Goal: Task Accomplishment & Management: Manage account settings

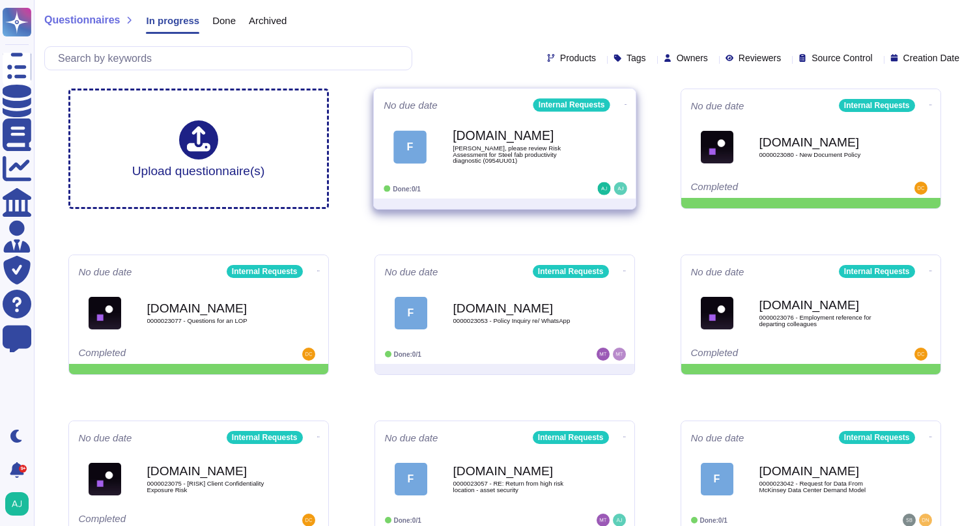
click at [561, 174] on div "F [DOMAIN_NAME] [PERSON_NAME], please review Risk Assessment for Steel fab prod…" at bounding box center [505, 147] width 242 height 66
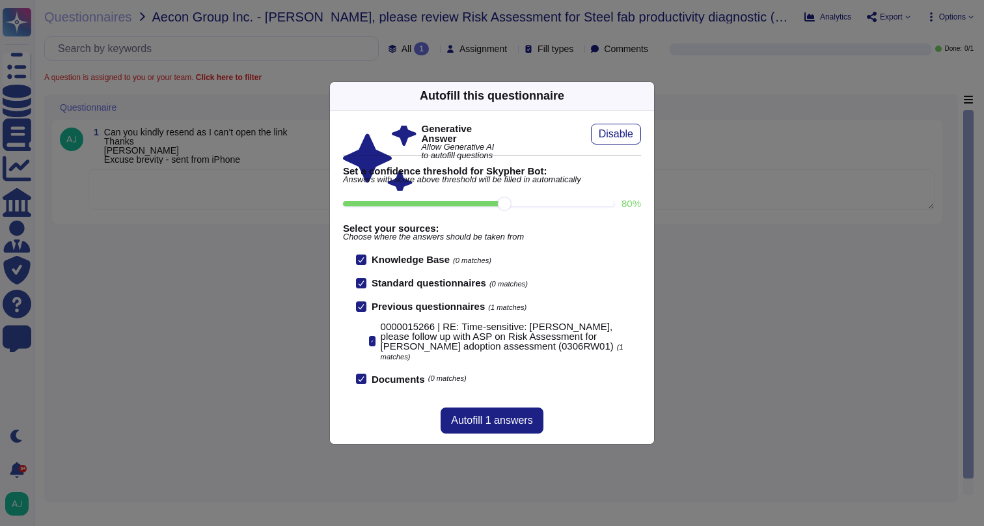
click at [268, 402] on div "Autofill this questionnaire Generative Answer Allow Generative AI to autofill q…" at bounding box center [492, 263] width 984 height 526
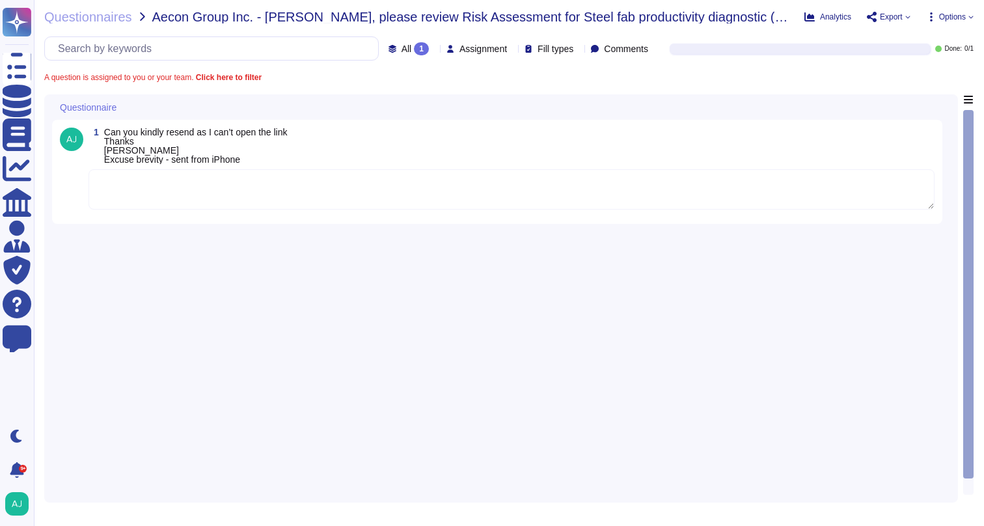
click at [374, 197] on textarea at bounding box center [512, 189] width 846 height 40
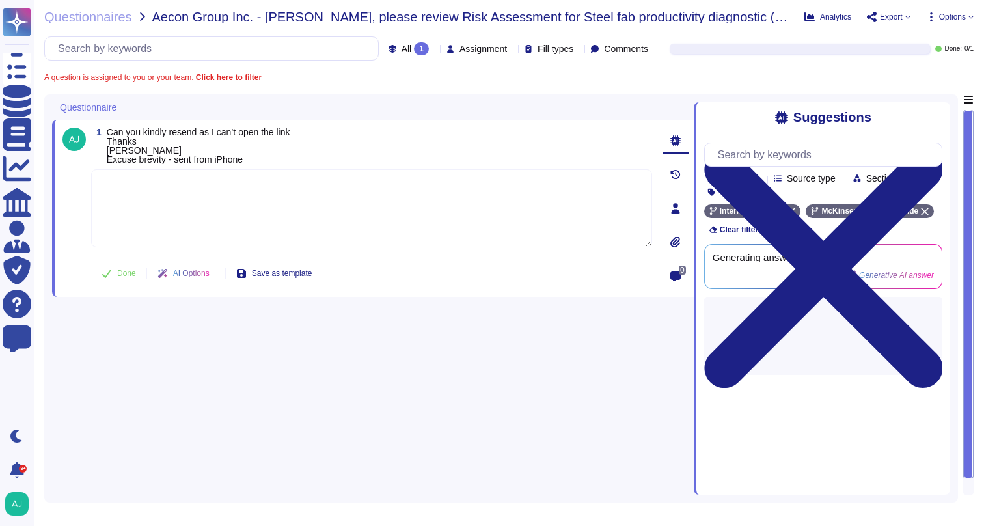
paste textarea "Thank you for reaching out to our Ask Risk team via Risk Helpdesk. Apologies fo…"
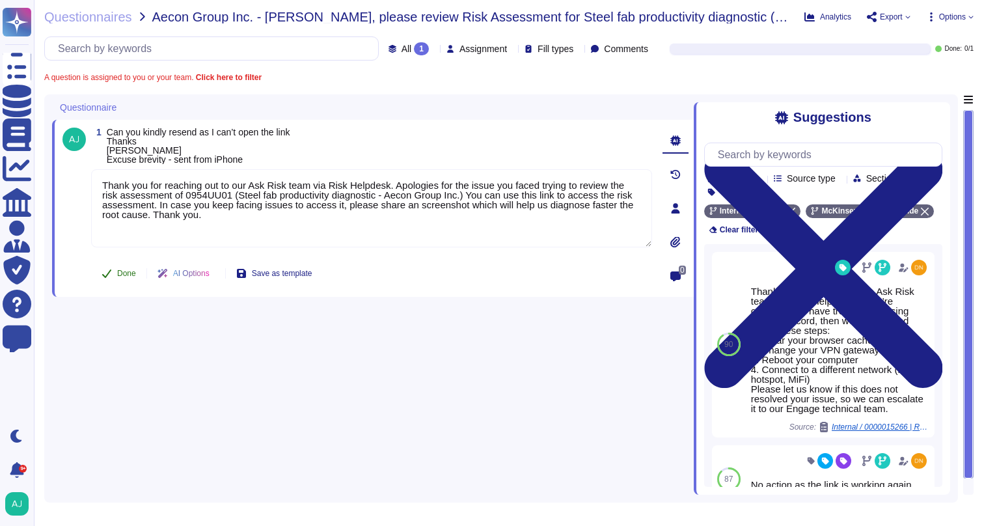
type textarea "Thank you for reaching out to our Ask Risk team via Risk Helpdesk. Apologies fo…"
click at [110, 275] on icon at bounding box center [107, 273] width 10 height 10
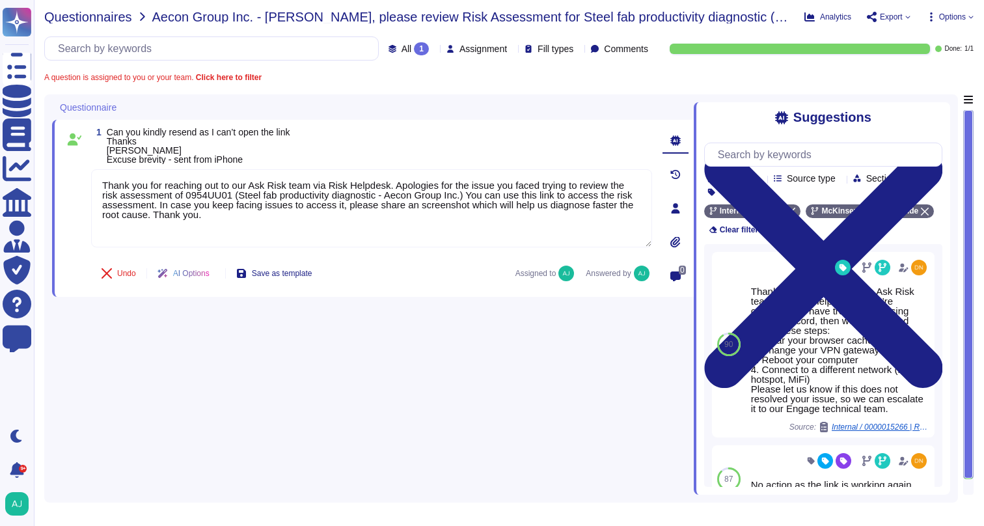
click at [114, 15] on span "Questionnaires" at bounding box center [88, 16] width 88 height 13
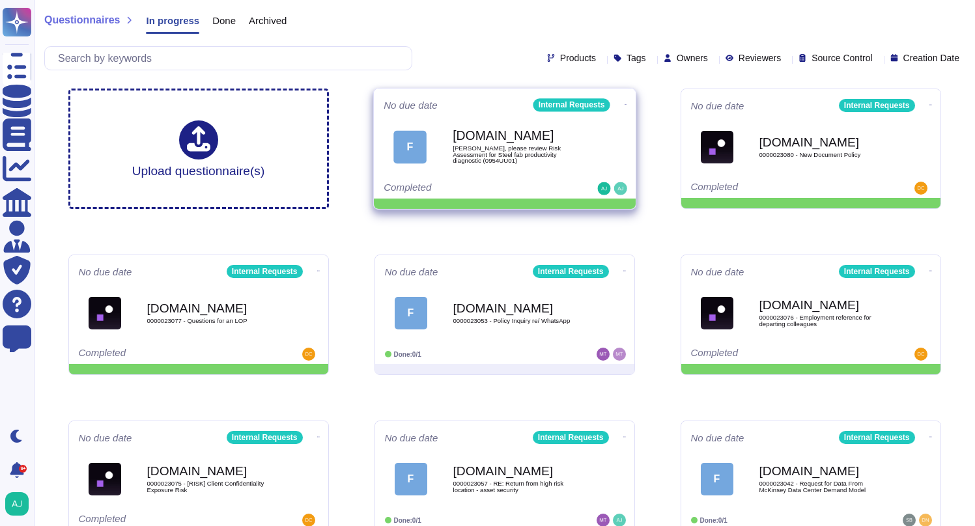
click at [624, 103] on icon at bounding box center [625, 104] width 3 height 3
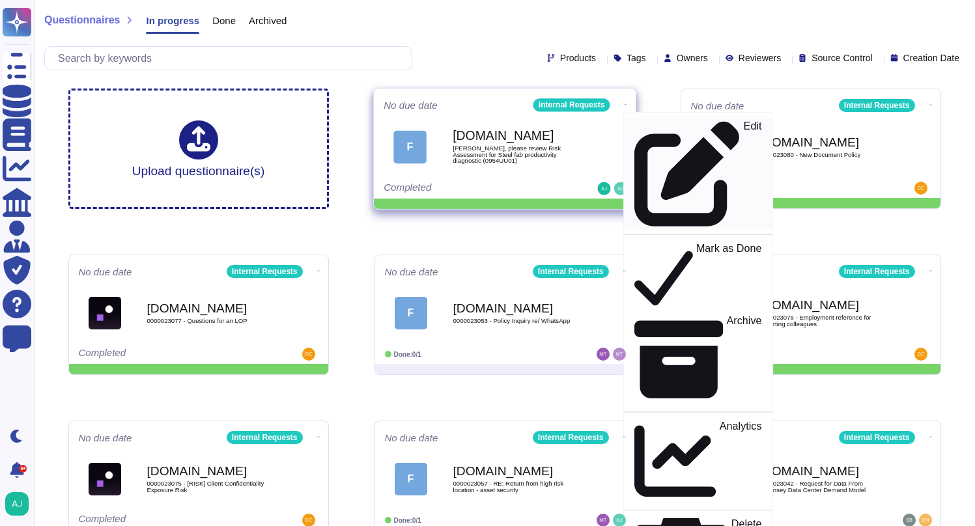
click at [743, 132] on p "Edit" at bounding box center [752, 173] width 18 height 105
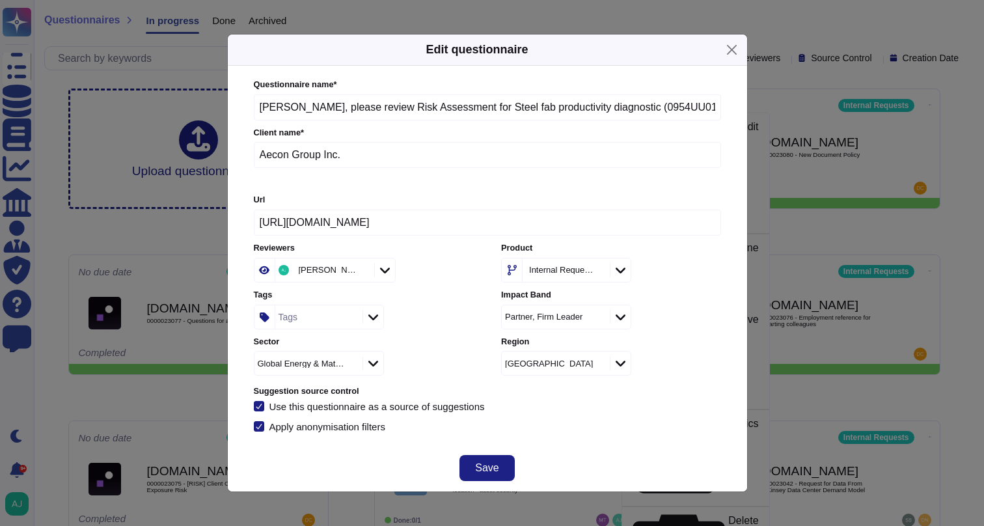
click at [300, 106] on input "[PERSON_NAME], please review Risk Assessment for Steel fab productivity diagnos…" at bounding box center [488, 107] width 468 height 26
paste input "0000023135 -"
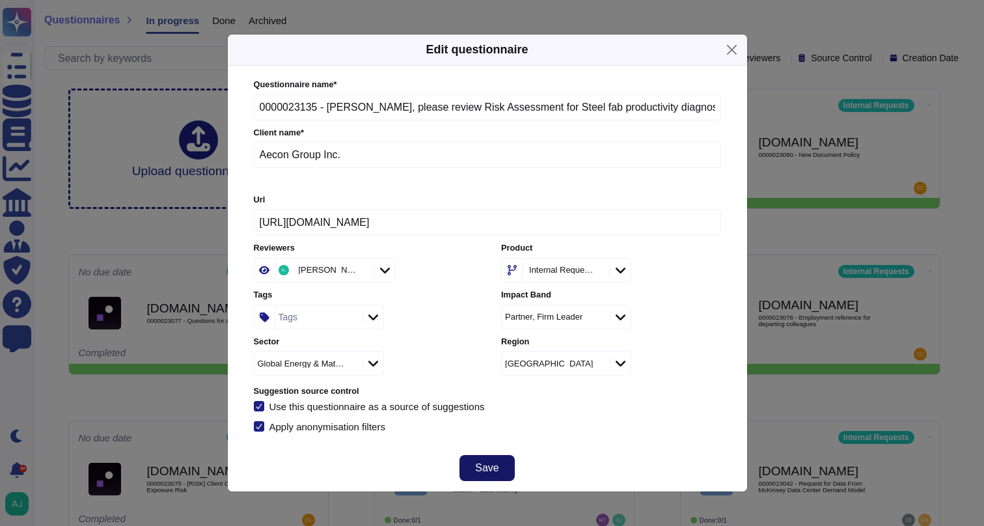
type input "0000023135 - [PERSON_NAME], please review Risk Assessment for Steel fab product…"
click at [490, 471] on span "Save" at bounding box center [486, 468] width 23 height 10
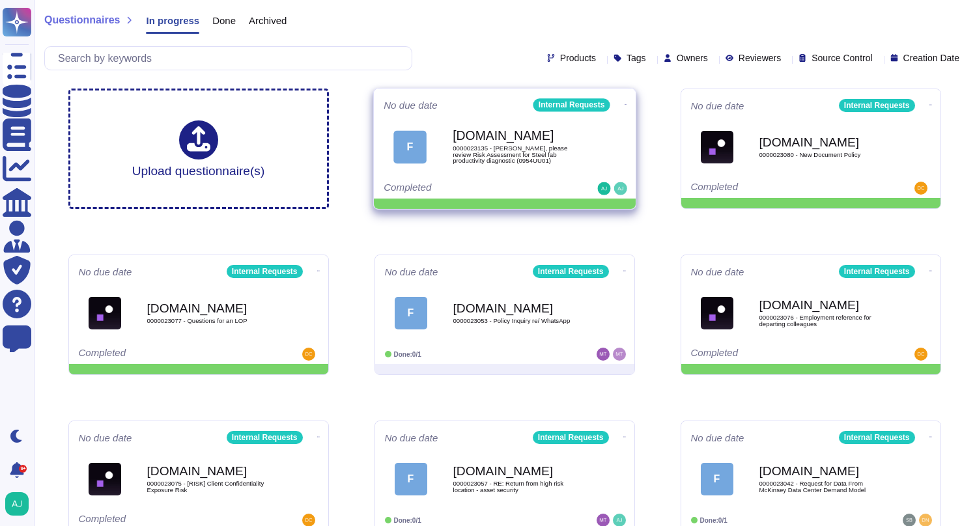
click at [624, 103] on icon at bounding box center [625, 104] width 3 height 3
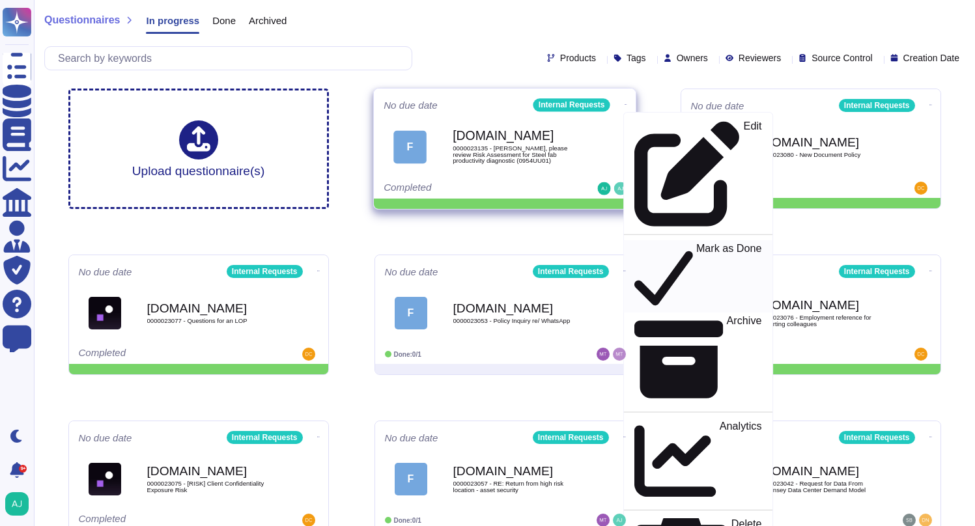
click at [695, 244] on p "Mark as Done" at bounding box center [728, 277] width 66 height 66
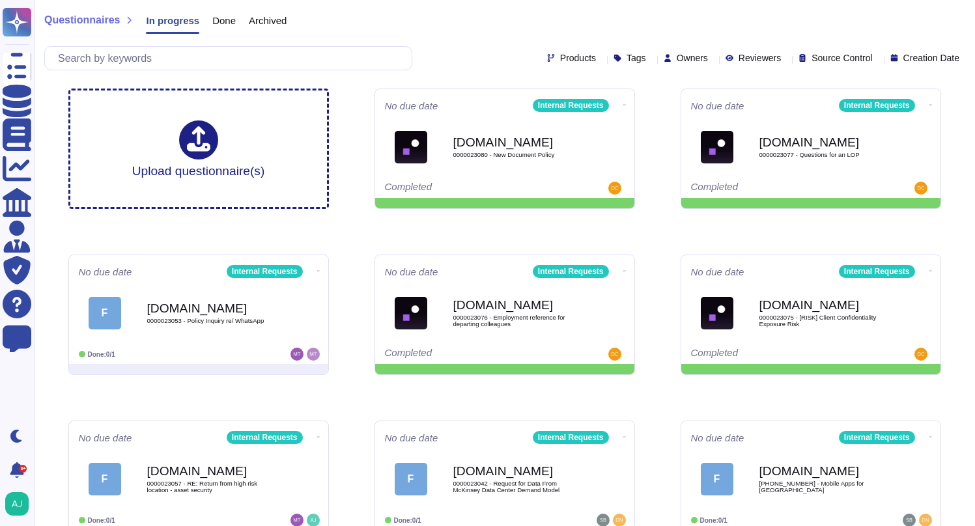
click at [232, 24] on span "Done" at bounding box center [223, 21] width 23 height 10
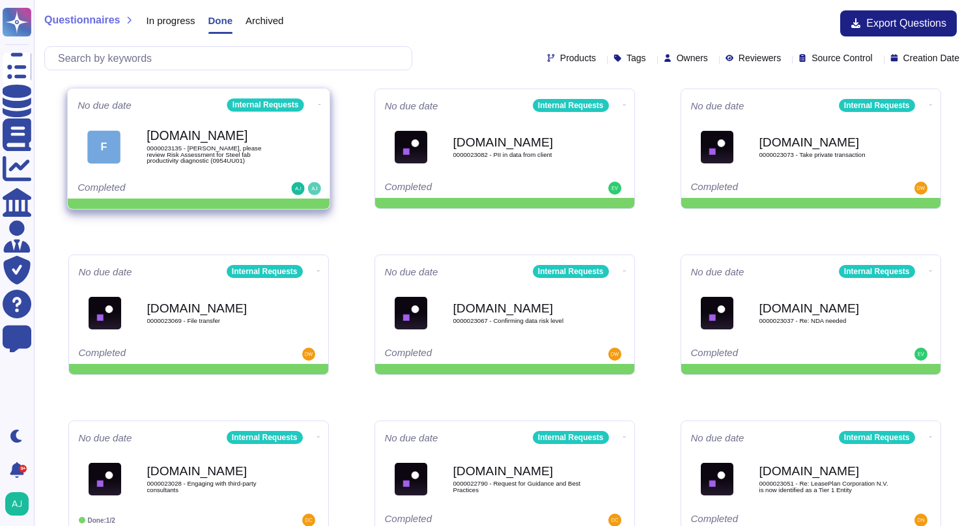
click at [303, 128] on span "F [DOMAIN_NAME] 0000023135 - [PERSON_NAME], please review Risk Assessment for S…" at bounding box center [198, 146] width 242 height 53
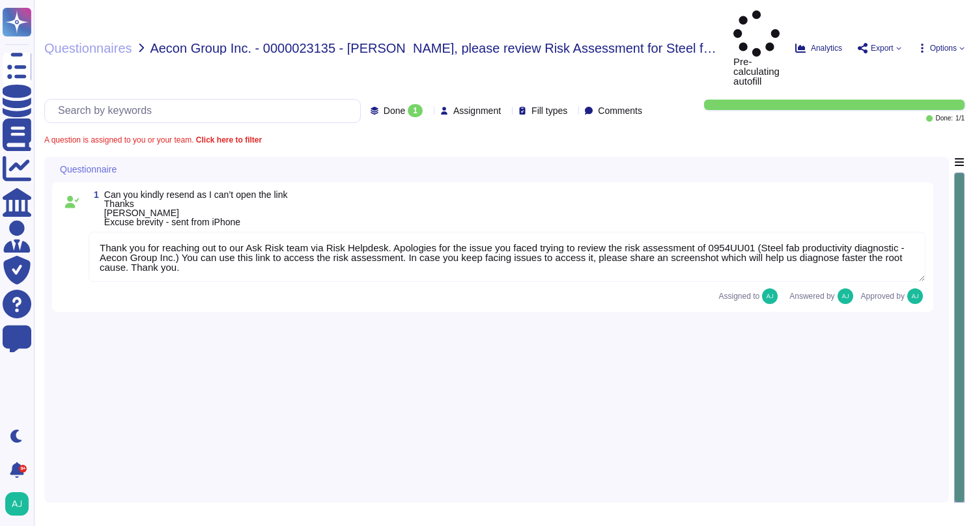
type textarea "Thank you for reaching out to our Ask Risk team via Risk Helpdesk. Apologies fo…"
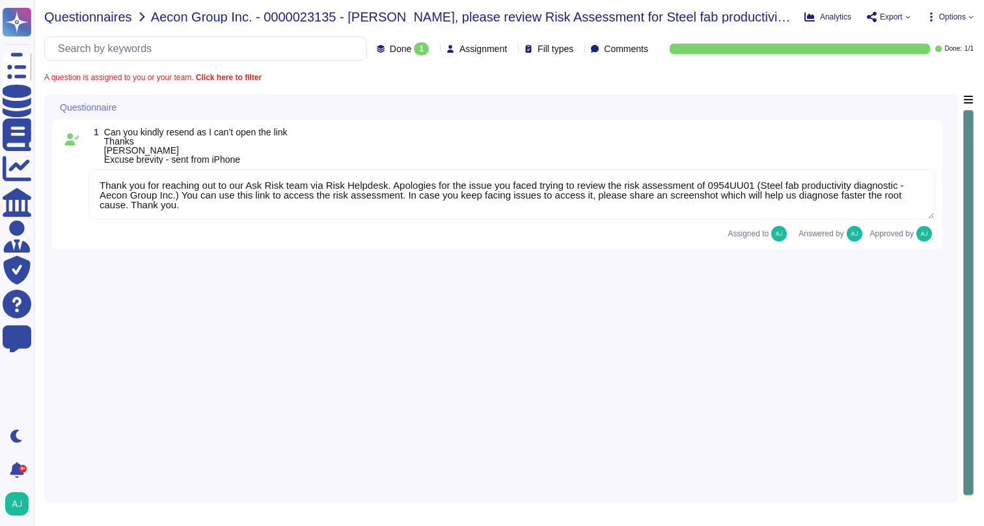
click at [87, 20] on span "Questionnaires" at bounding box center [88, 16] width 88 height 13
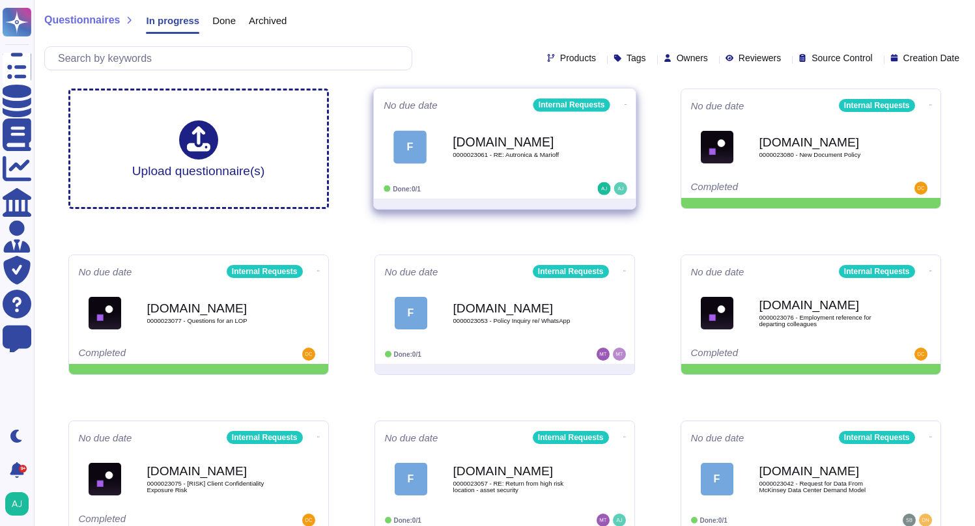
click at [533, 174] on div "F [DOMAIN_NAME] 0000023061 - RE: Autronica & Marioff" at bounding box center [505, 147] width 242 height 66
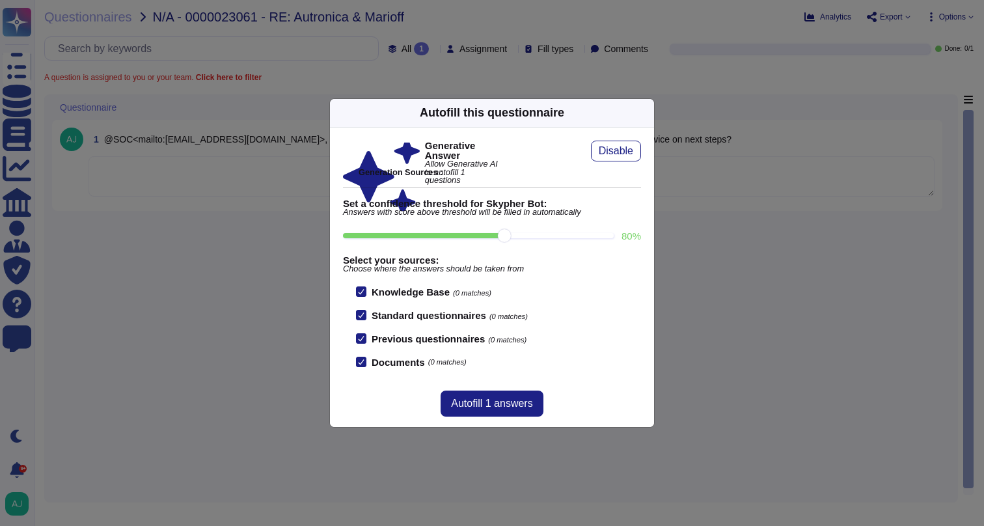
click at [237, 295] on div "Autofill this questionnaire Generative Answer Allow Generative AI to autofill 1…" at bounding box center [492, 263] width 984 height 526
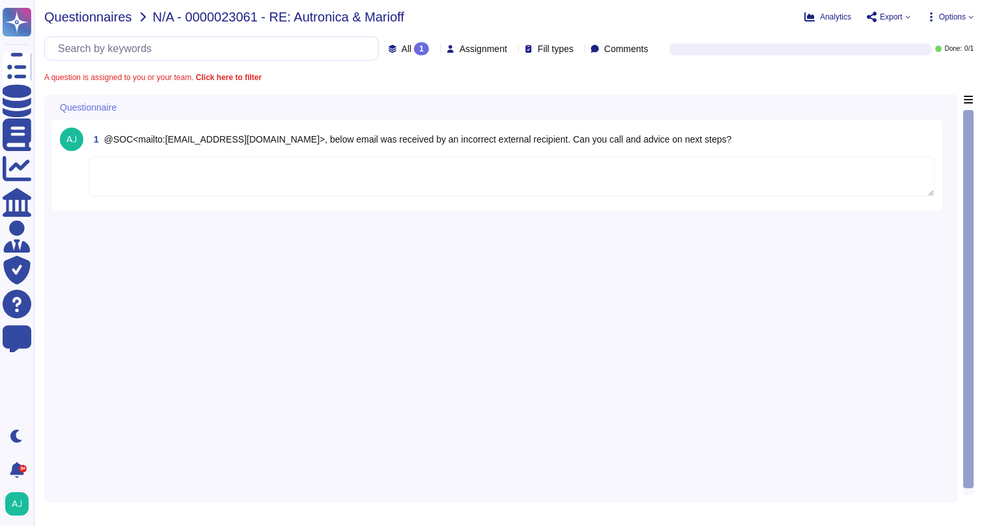
click at [111, 17] on span "Questionnaires" at bounding box center [88, 16] width 88 height 13
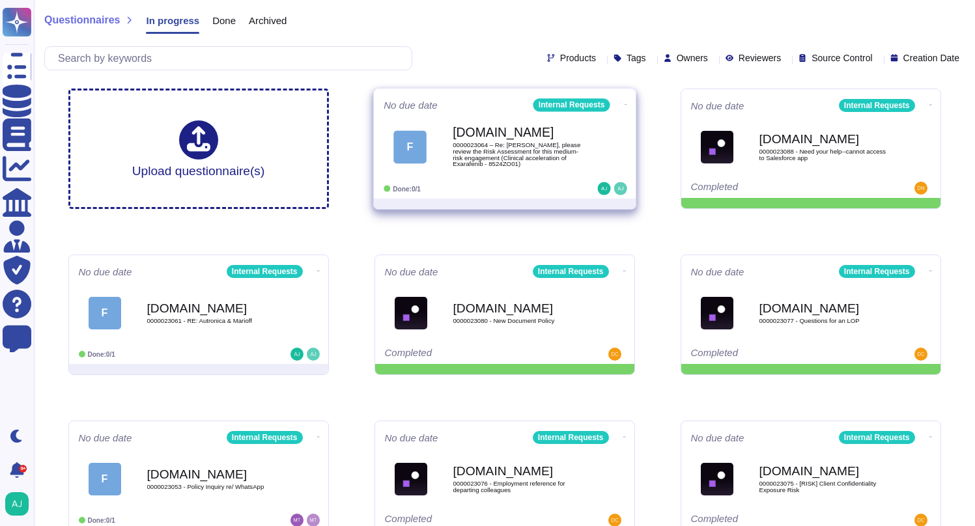
click at [611, 127] on span "F [DOMAIN_NAME] 0000023064 – Re: [PERSON_NAME], please review the Risk Assessme…" at bounding box center [505, 146] width 242 height 53
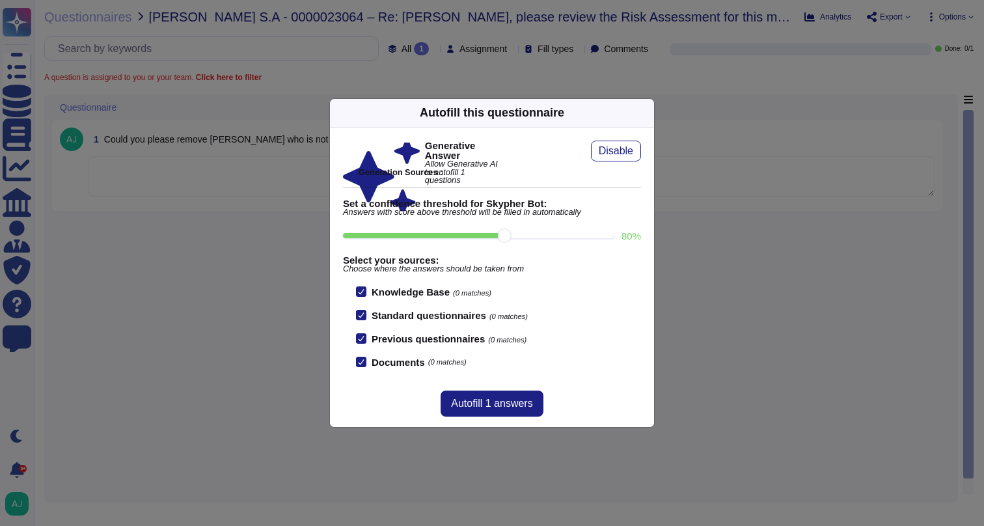
click at [253, 243] on div "Autofill this questionnaire Generative Answer Allow Generative AI to autofill 1…" at bounding box center [492, 263] width 984 height 526
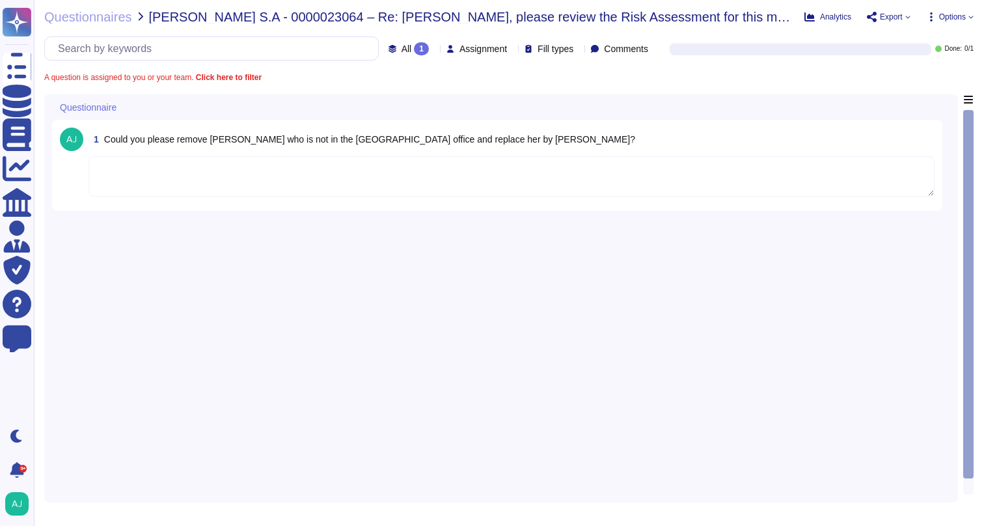
click at [315, 186] on textarea at bounding box center [512, 176] width 846 height 40
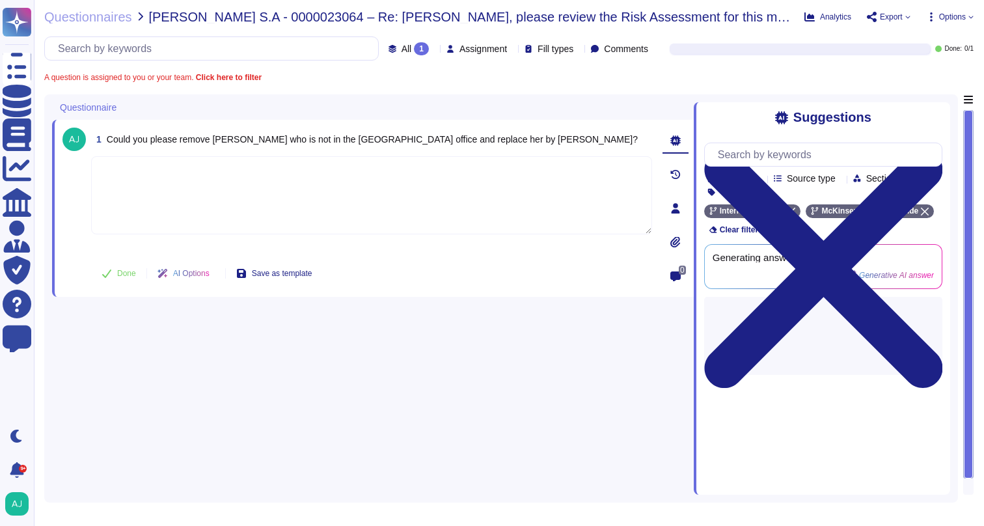
paste textarea "Let me loop in our Risk CMS team to update the list of recipients: @risk_cms_te…"
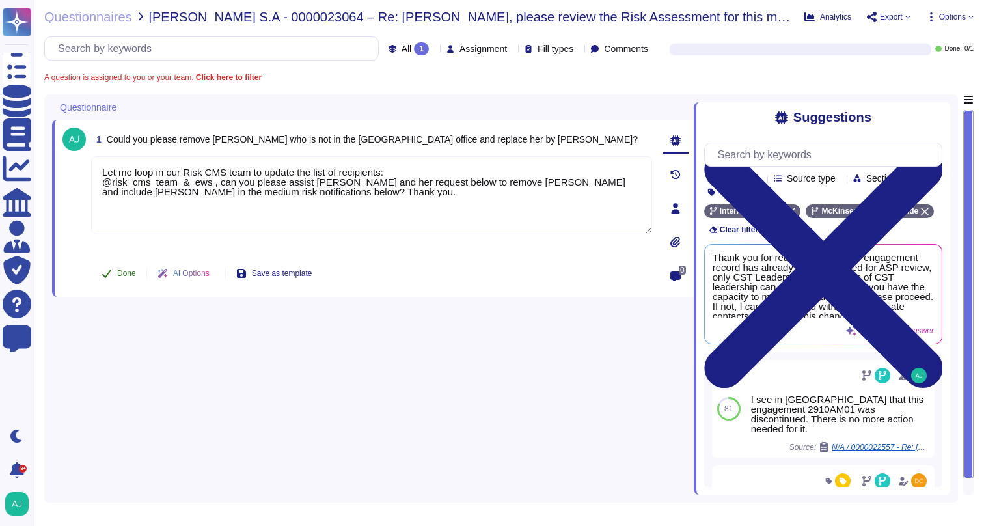
type textarea "Let me loop in our Risk CMS team to update the list of recipients: @risk_cms_te…"
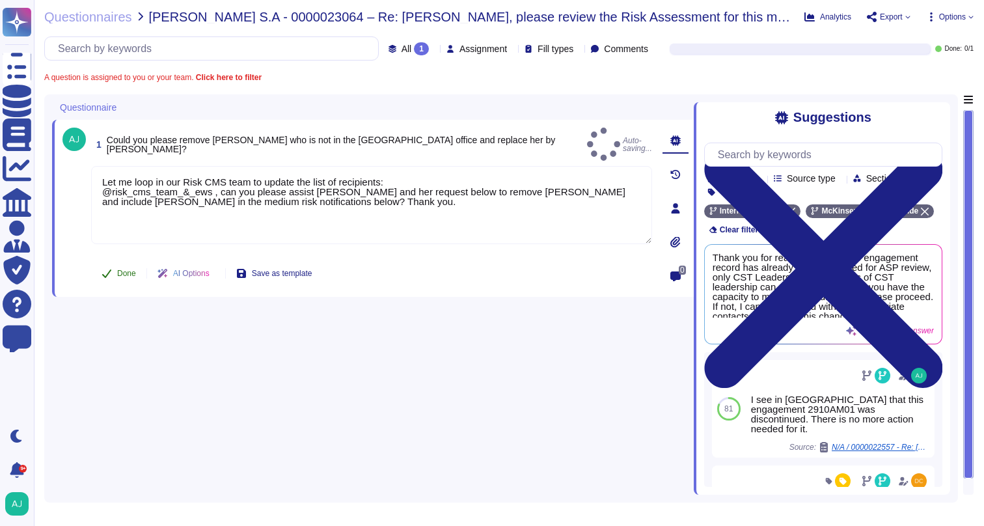
click at [128, 276] on span "Done" at bounding box center [126, 274] width 19 height 8
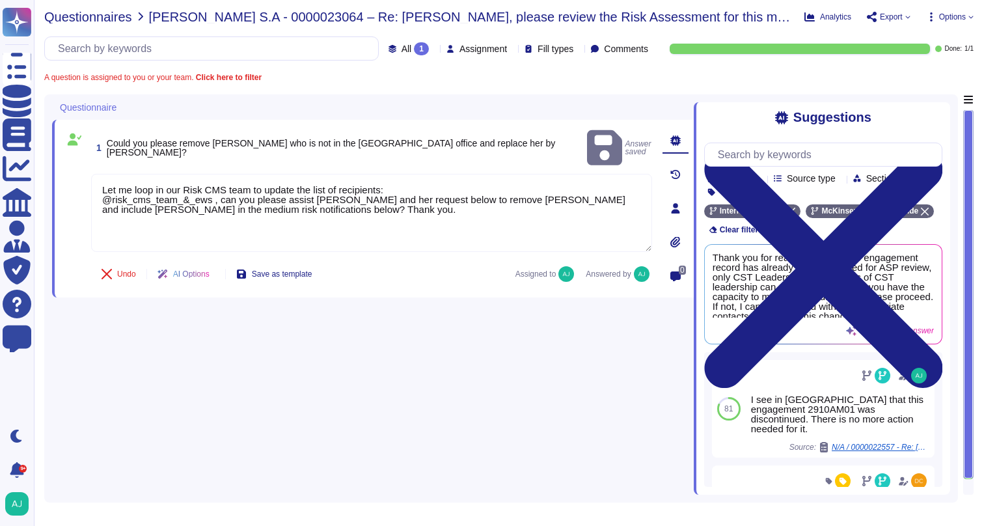
click at [117, 18] on span "Questionnaires" at bounding box center [88, 16] width 88 height 13
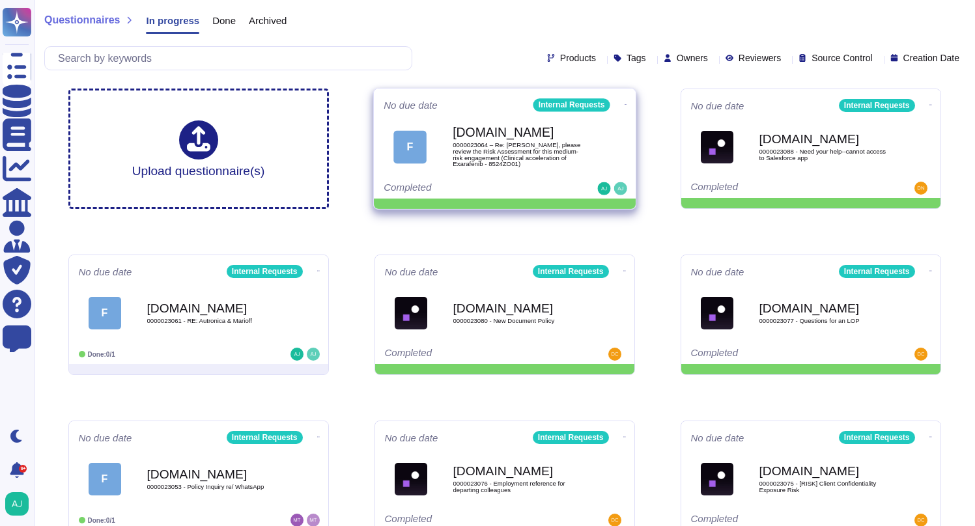
click at [624, 104] on icon at bounding box center [625, 104] width 3 height 3
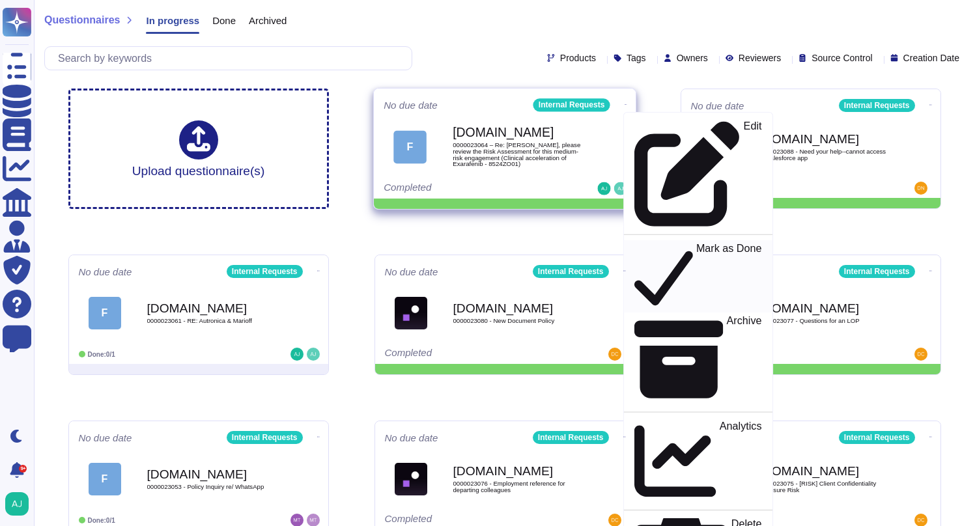
click at [695, 244] on p "Mark as Done" at bounding box center [728, 277] width 66 height 66
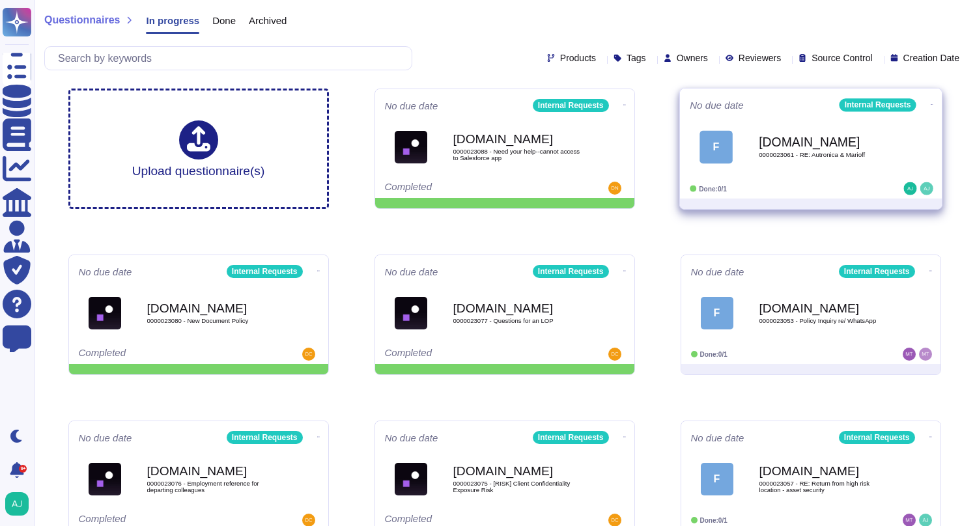
click at [808, 187] on div "Done: 0/1" at bounding box center [770, 188] width 161 height 13
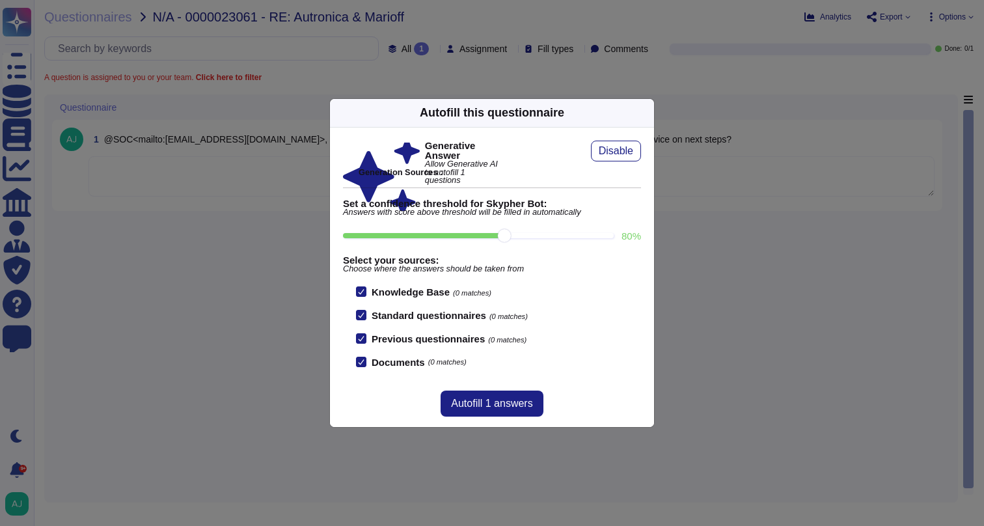
click at [680, 273] on div "Autofill this questionnaire Generative Answer Allow Generative AI to autofill 1…" at bounding box center [492, 263] width 984 height 526
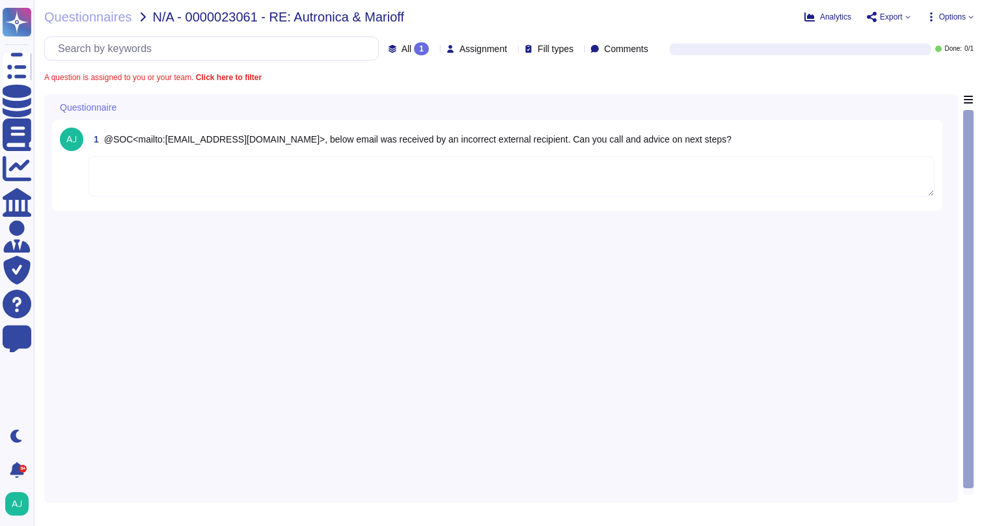
click at [328, 182] on textarea at bounding box center [512, 176] width 846 height 40
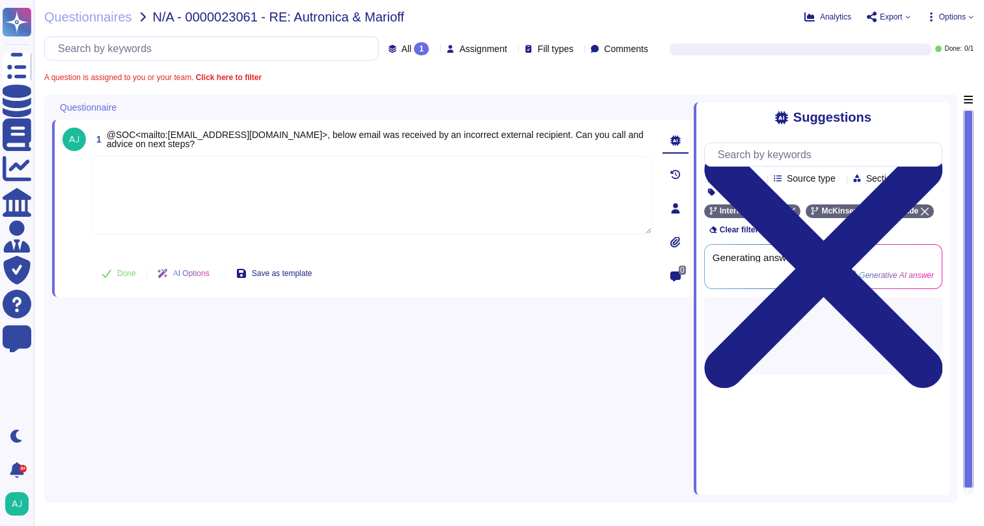
paste textarea "Thank you for the context and for flagging this. We will let our SOC team assis…"
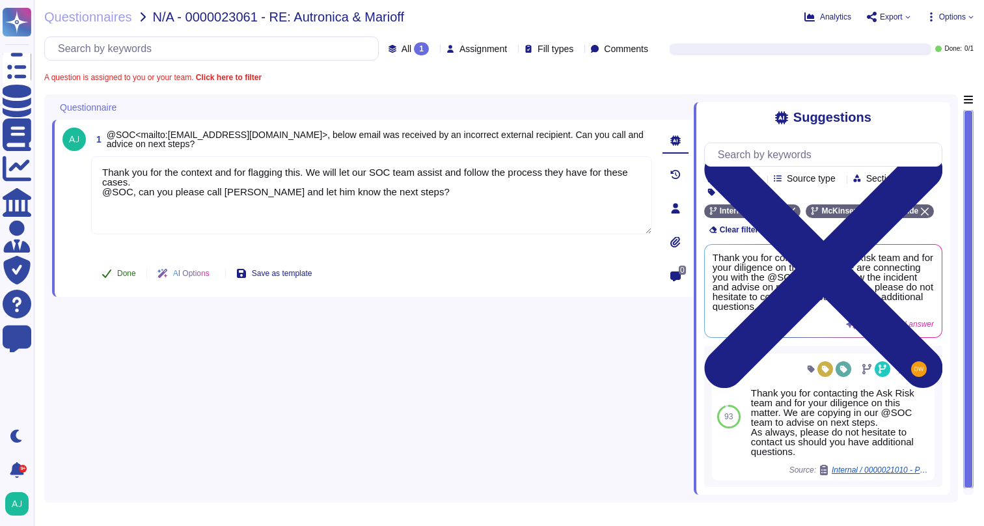
type textarea "Thank you for the context and for flagging this. We will let our SOC team assis…"
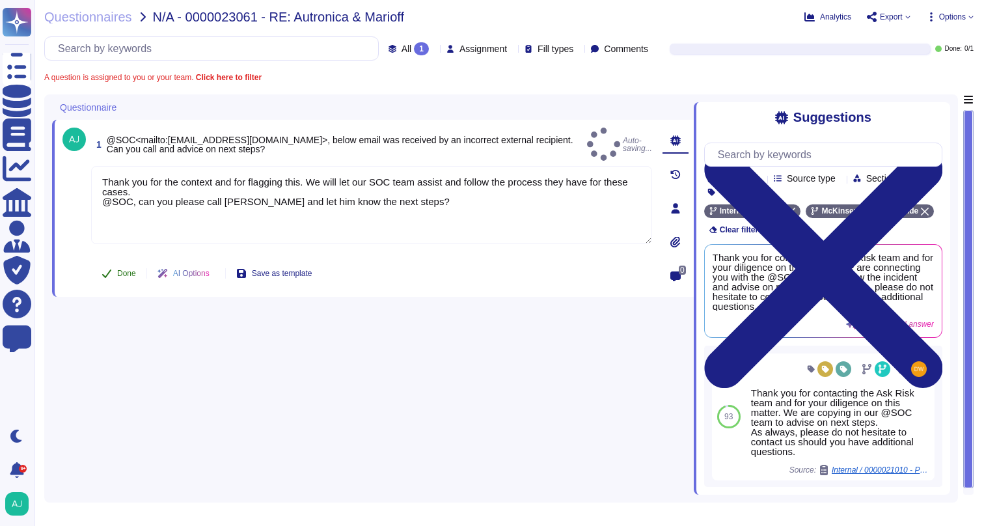
click at [122, 272] on span "Done" at bounding box center [126, 274] width 19 height 8
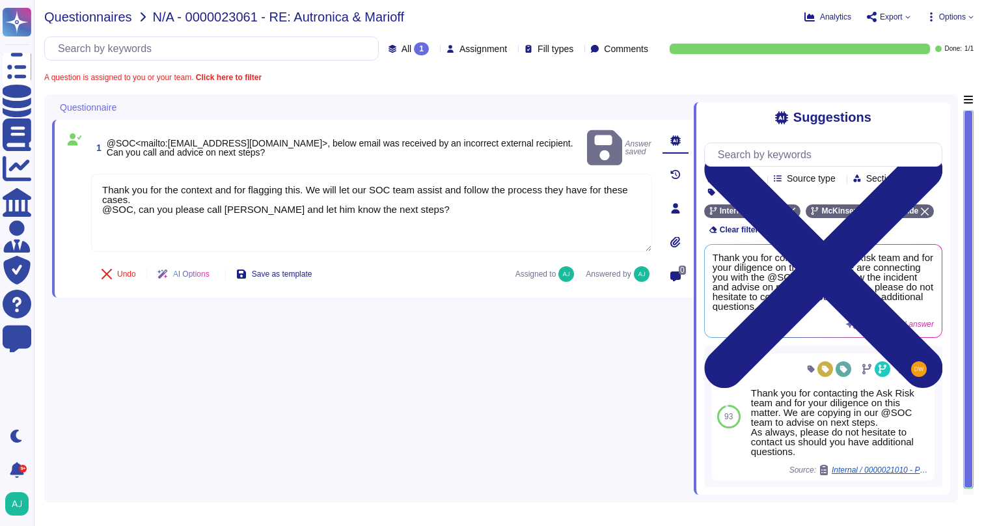
click at [113, 20] on span "Questionnaires" at bounding box center [88, 16] width 88 height 13
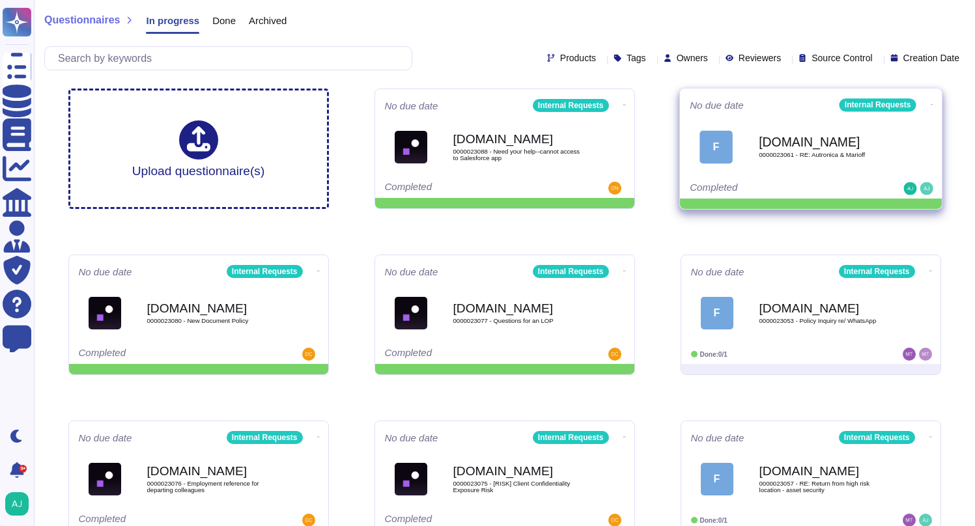
click at [930, 103] on icon at bounding box center [931, 104] width 3 height 3
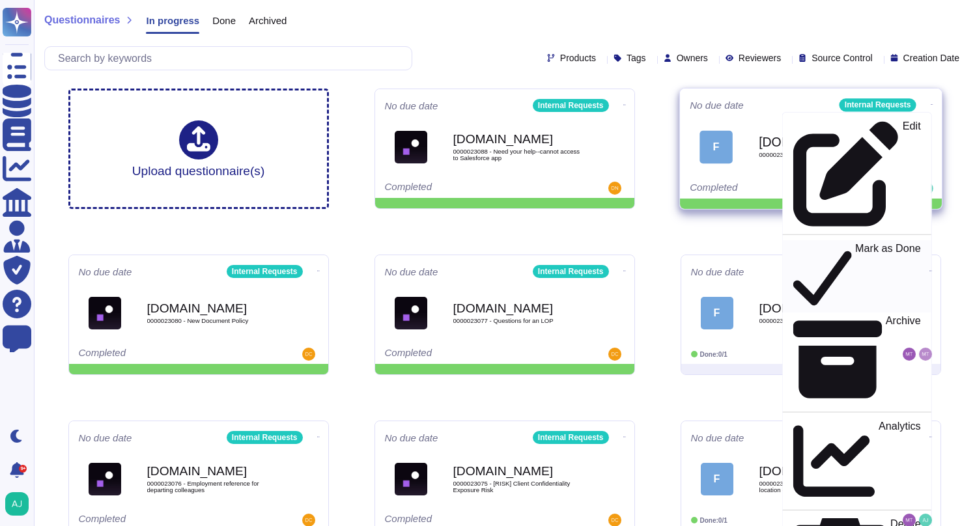
click at [855, 244] on p "Mark as Done" at bounding box center [888, 277] width 66 height 66
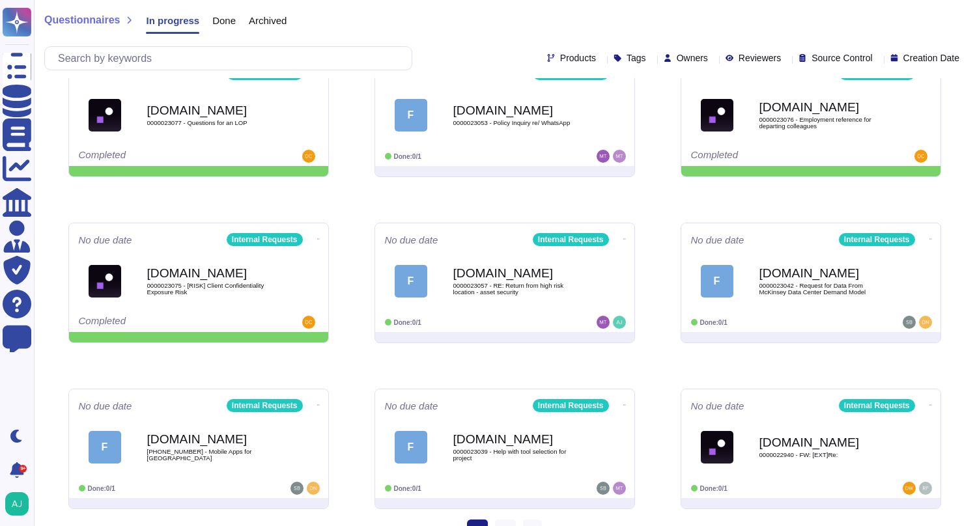
scroll to position [221, 0]
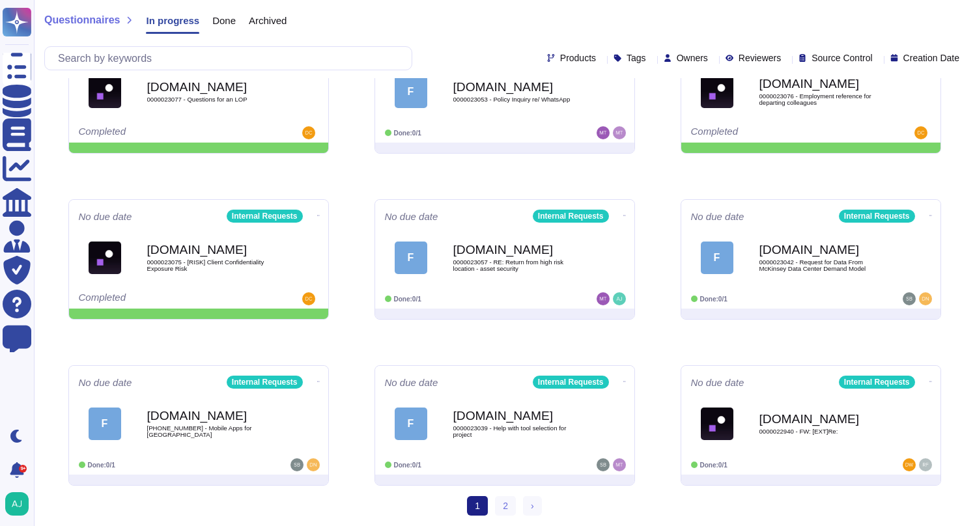
click at [463, 27] on div "Questionnaires In progress Done Archived" at bounding box center [504, 23] width 920 height 26
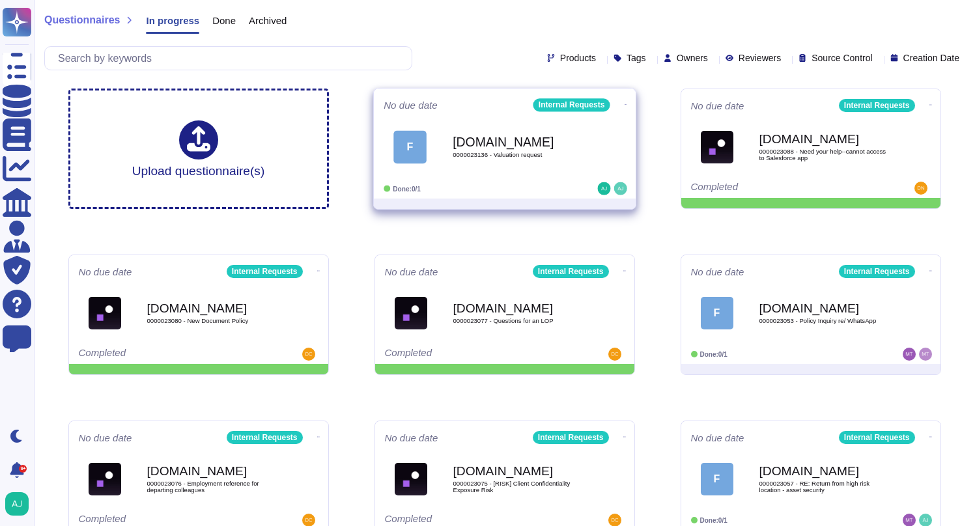
click at [489, 186] on div "Done: 0/1" at bounding box center [464, 188] width 161 height 13
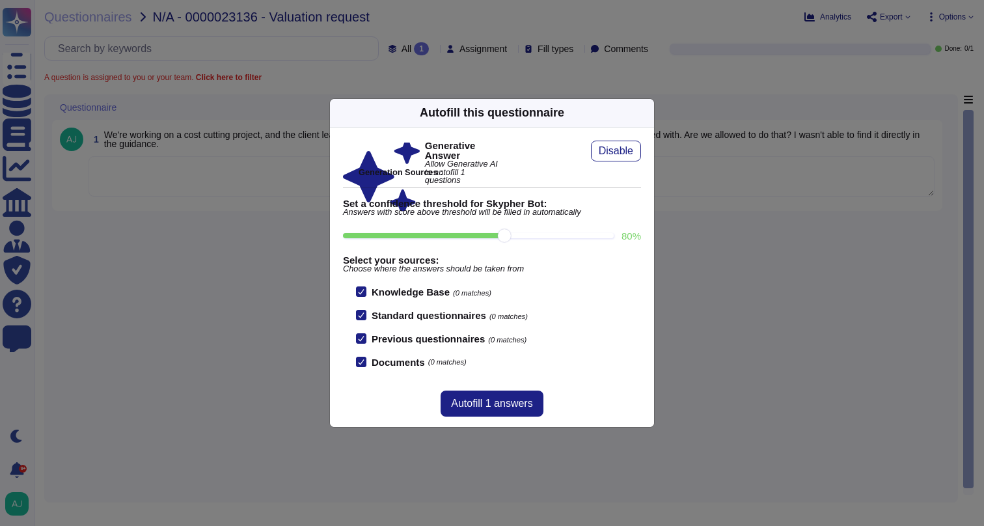
click at [243, 309] on div "Autofill this questionnaire Generative Answer Allow Generative AI to autofill 1…" at bounding box center [492, 263] width 984 height 526
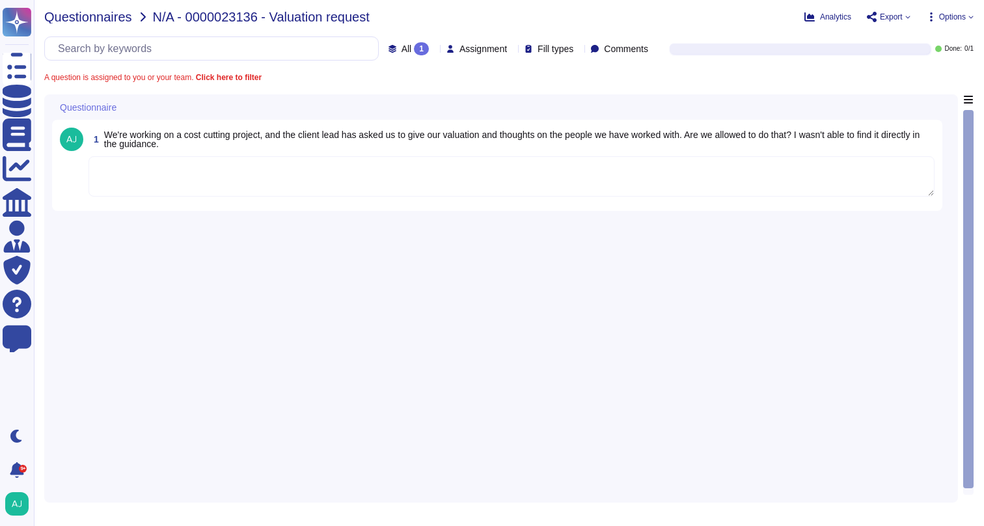
click at [105, 21] on span "Questionnaires" at bounding box center [88, 16] width 88 height 13
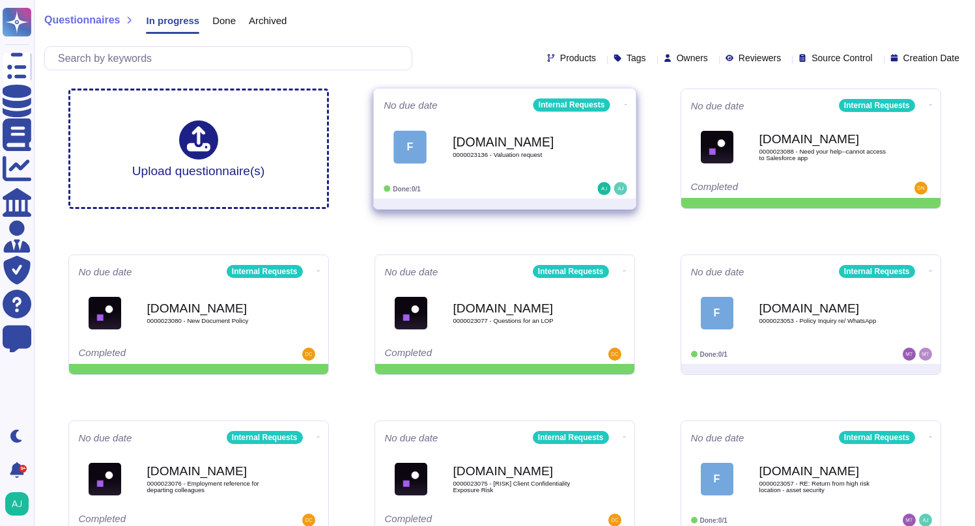
click at [624, 105] on icon at bounding box center [625, 104] width 3 height 3
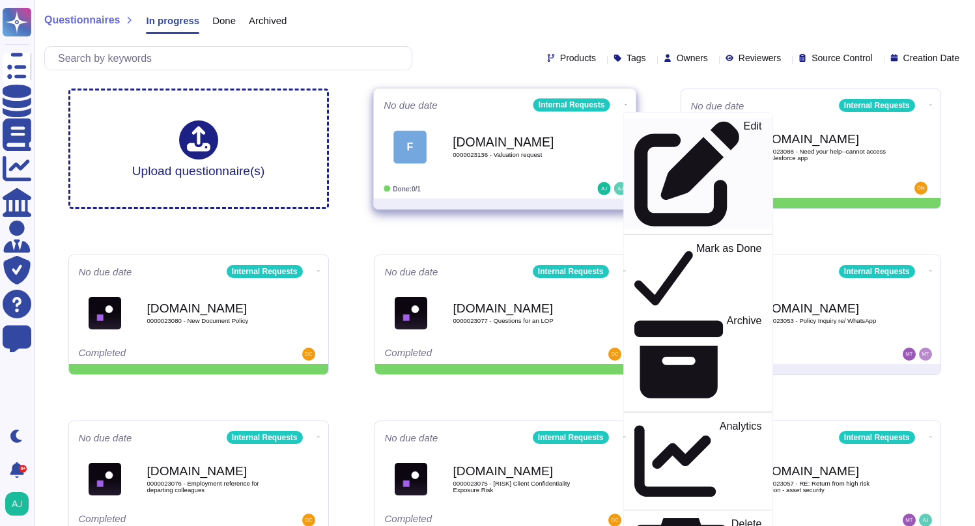
click at [743, 128] on p "Edit" at bounding box center [752, 173] width 18 height 105
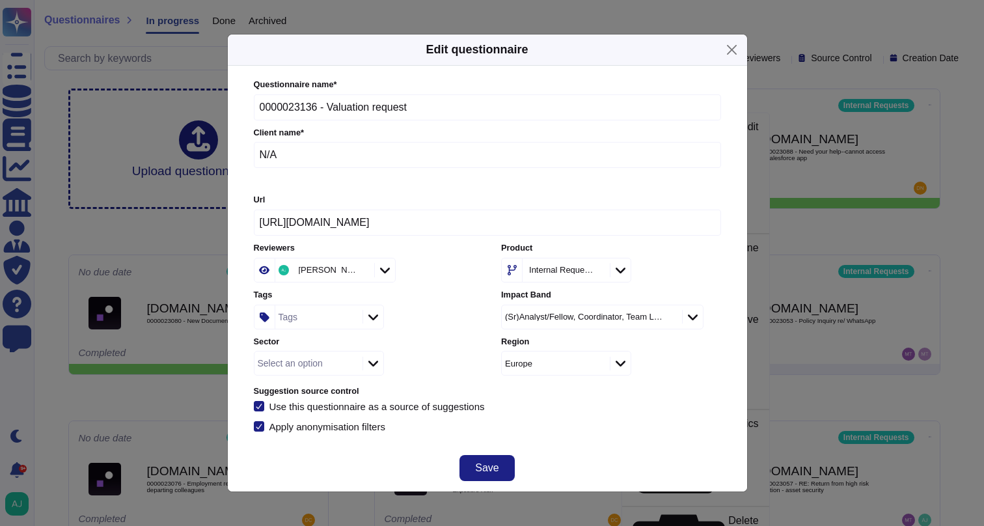
click at [341, 156] on input "N/A" at bounding box center [488, 155] width 468 height 26
type input "N"
type input "Nokia Oyj"
click at [376, 365] on icon at bounding box center [374, 363] width 10 height 13
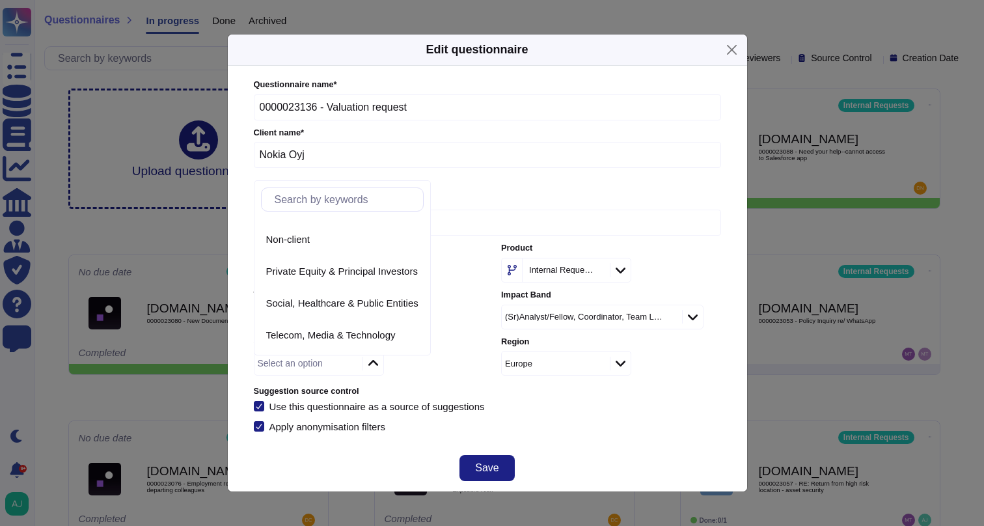
scroll to position [218, 0]
click at [379, 307] on span "Telecom, Media & Technology" at bounding box center [331, 302] width 130 height 12
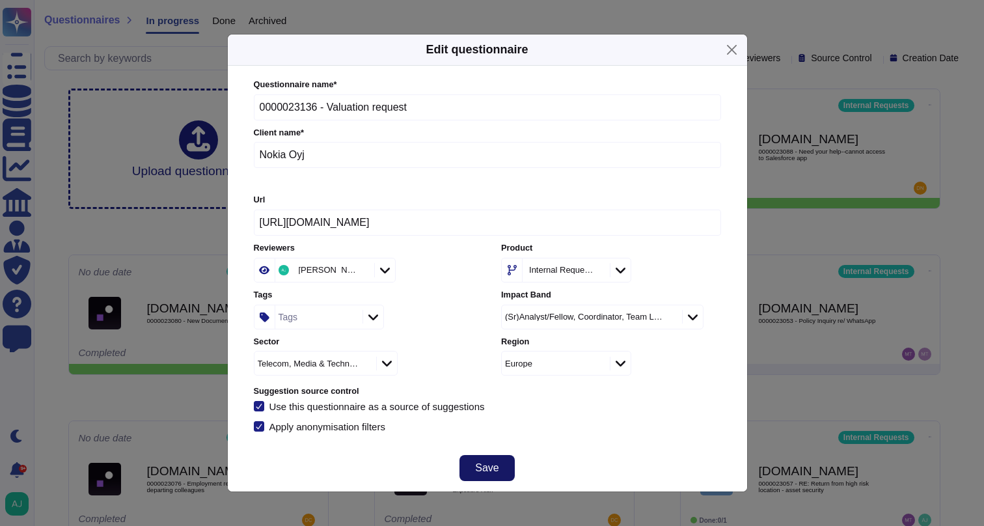
click at [482, 463] on span "Save" at bounding box center [486, 468] width 23 height 10
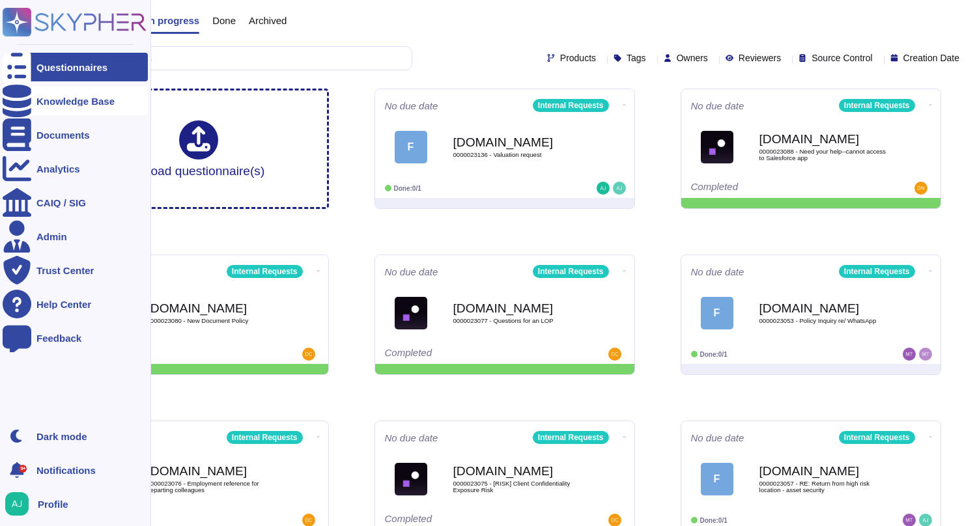
click at [62, 104] on div "Knowledge Base" at bounding box center [75, 101] width 78 height 10
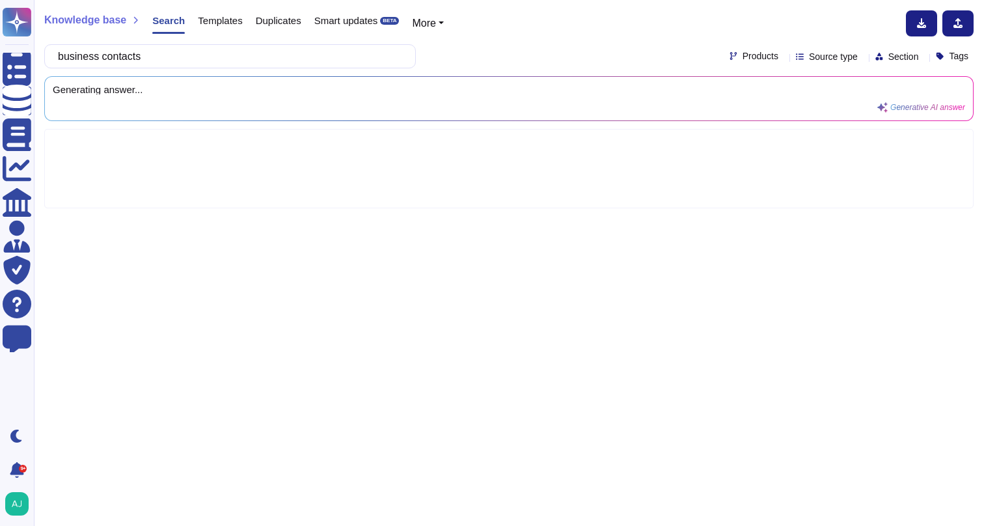
type input "business contacts"
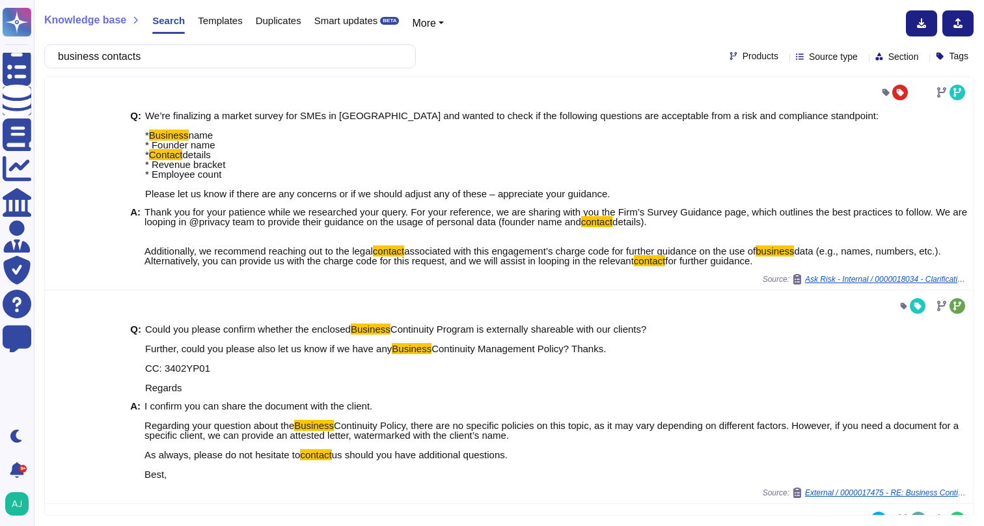
click at [784, 57] on icon at bounding box center [784, 57] width 0 height 0
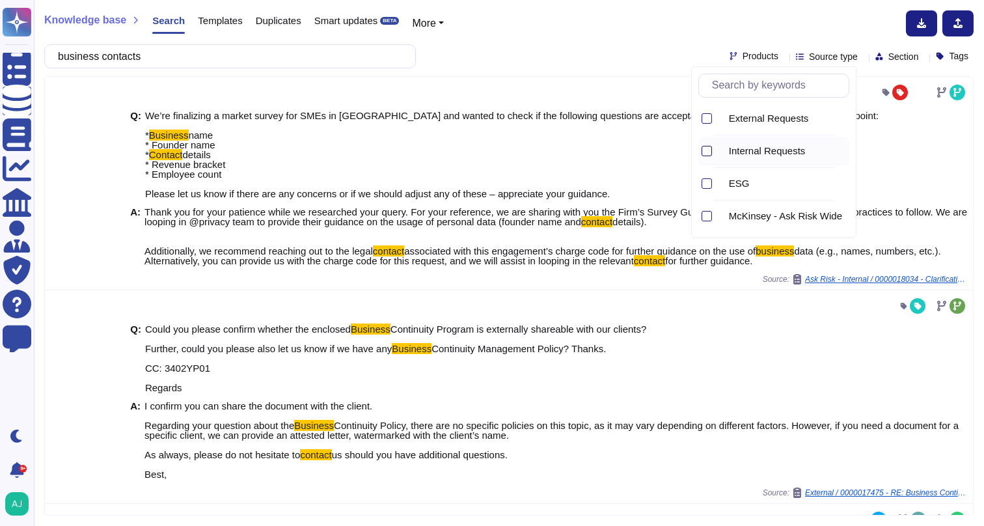
click at [709, 151] on div at bounding box center [707, 151] width 10 height 10
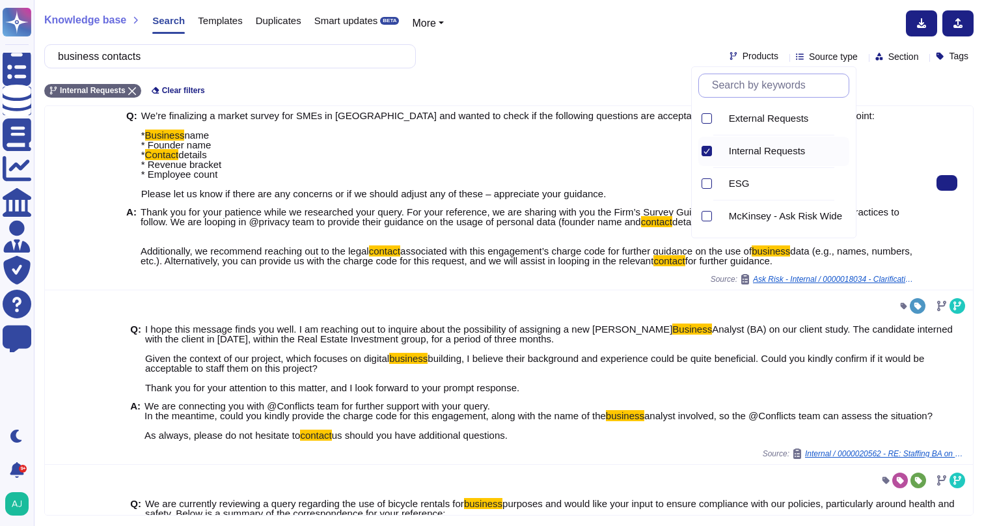
scroll to position [35, 0]
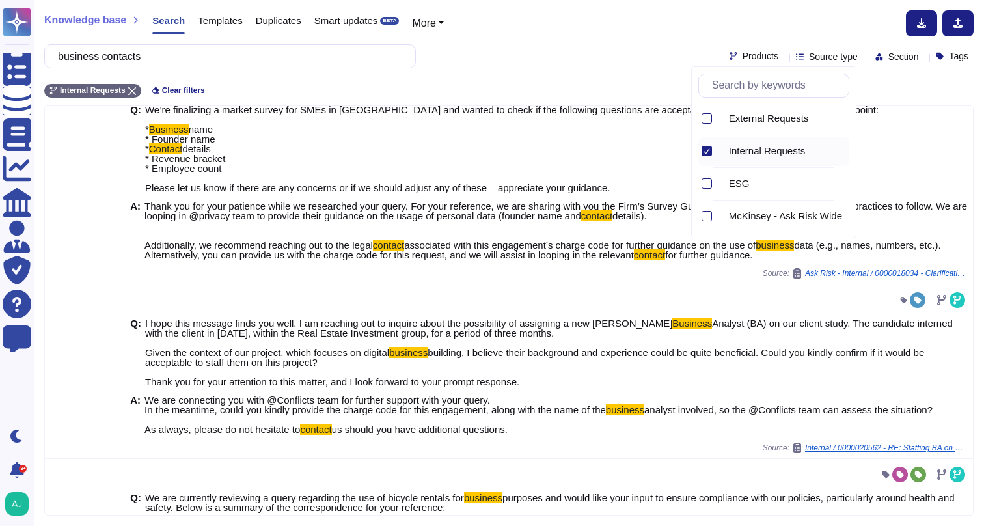
click at [637, 55] on div "business contacts Products Source type Section Tags" at bounding box center [509, 56] width 930 height 24
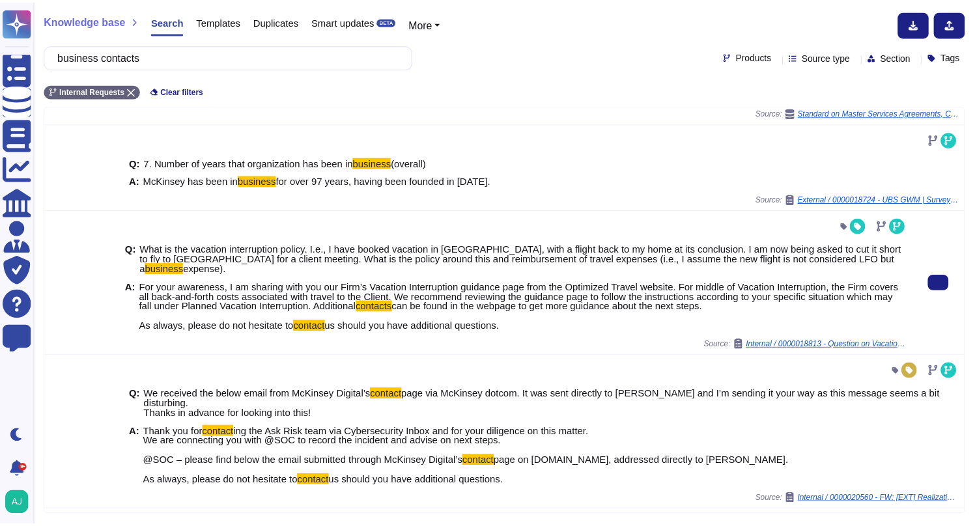
scroll to position [805, 0]
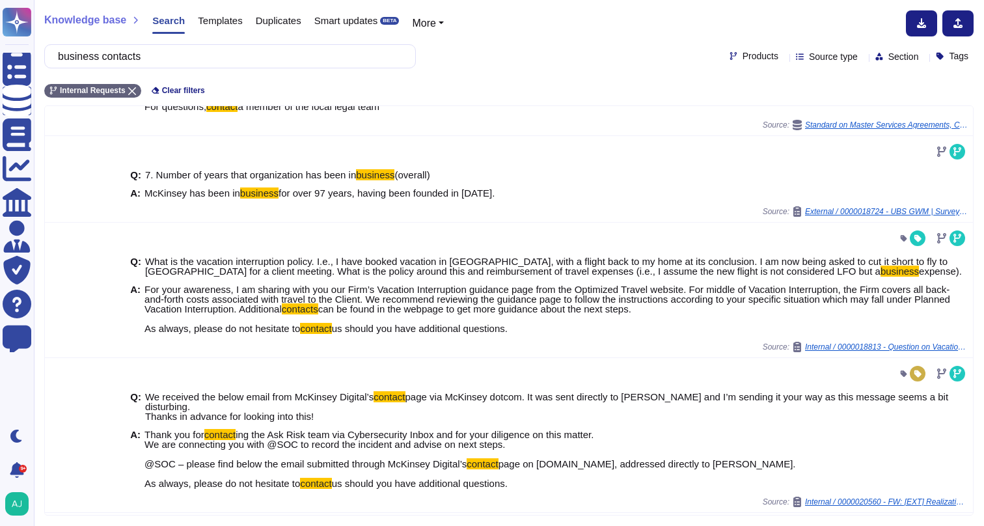
click at [102, 22] on span "Knowledge base" at bounding box center [85, 20] width 82 height 10
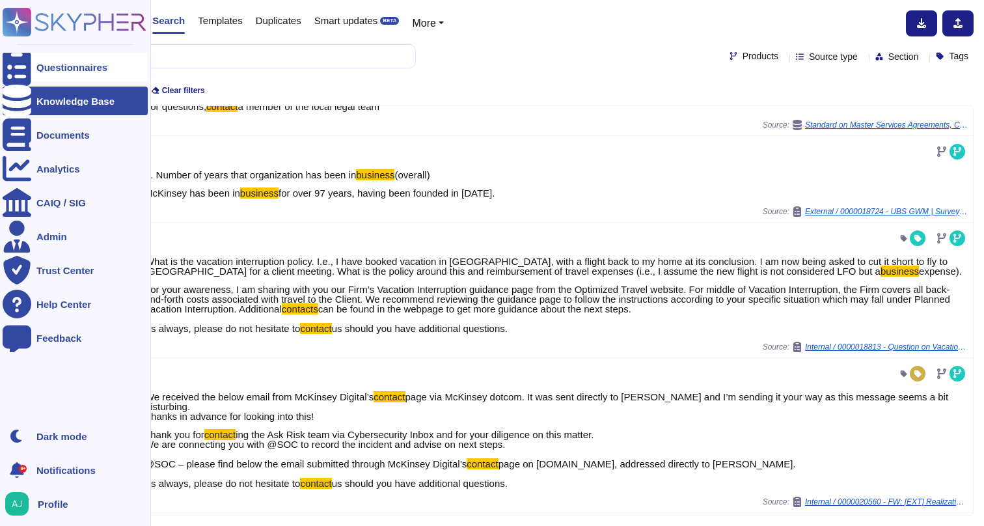
click at [74, 72] on div "Questionnaires" at bounding box center [75, 67] width 145 height 29
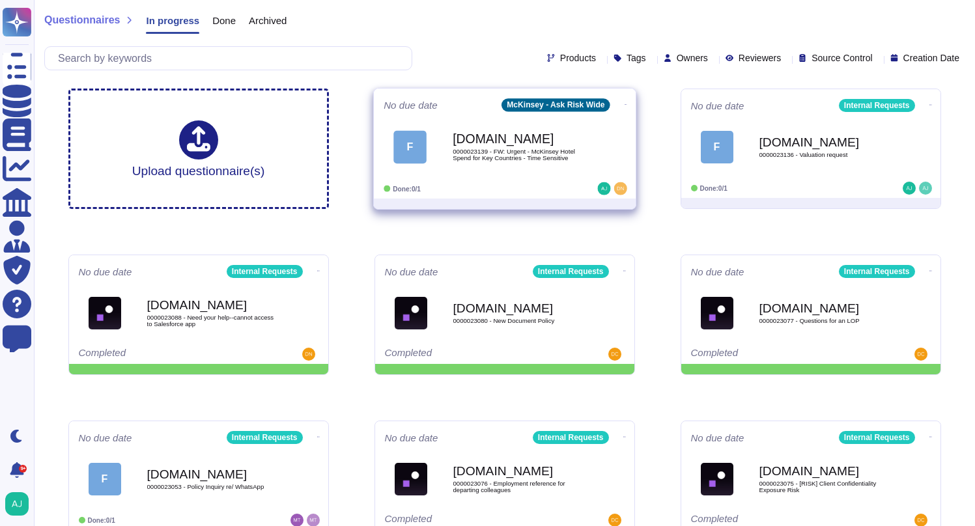
click at [542, 183] on div "Done: 0/1" at bounding box center [464, 188] width 161 height 13
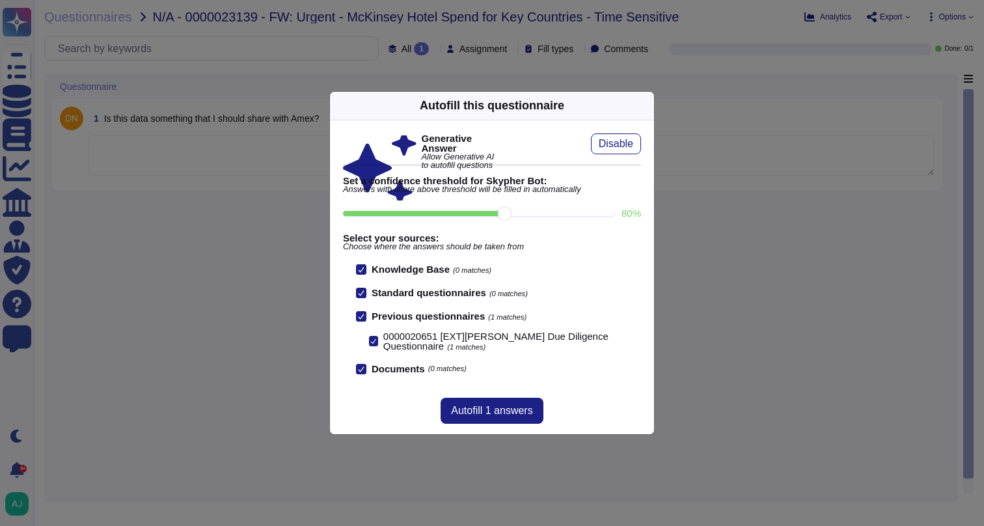
click at [271, 206] on div "Autofill this questionnaire Generative Answer Allow Generative AI to autofill q…" at bounding box center [492, 263] width 984 height 526
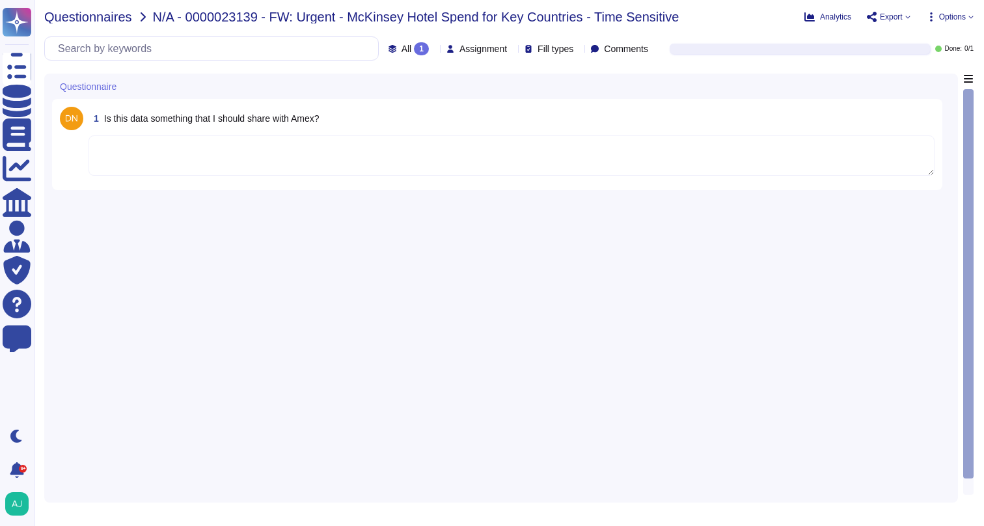
click at [98, 23] on span "Questionnaires" at bounding box center [88, 16] width 88 height 13
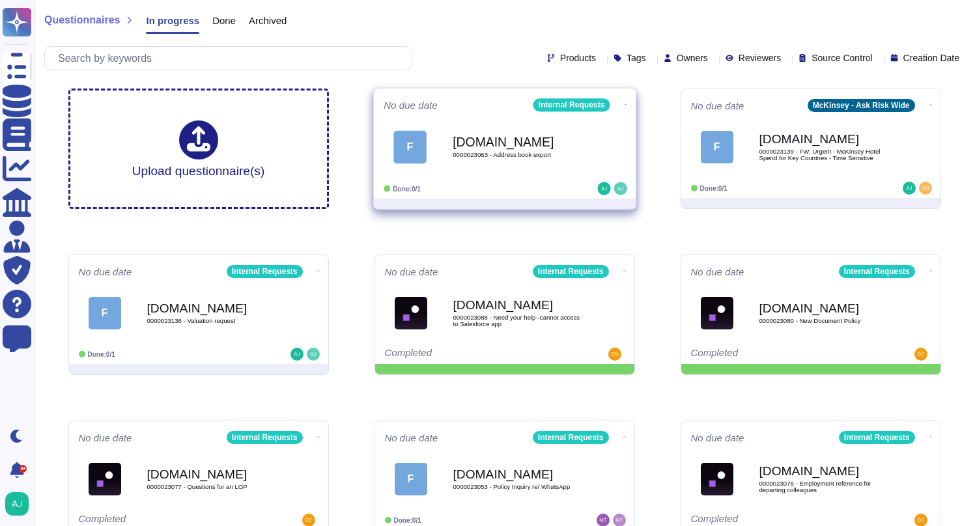
click at [519, 184] on div "Done: 0/1" at bounding box center [464, 188] width 161 height 13
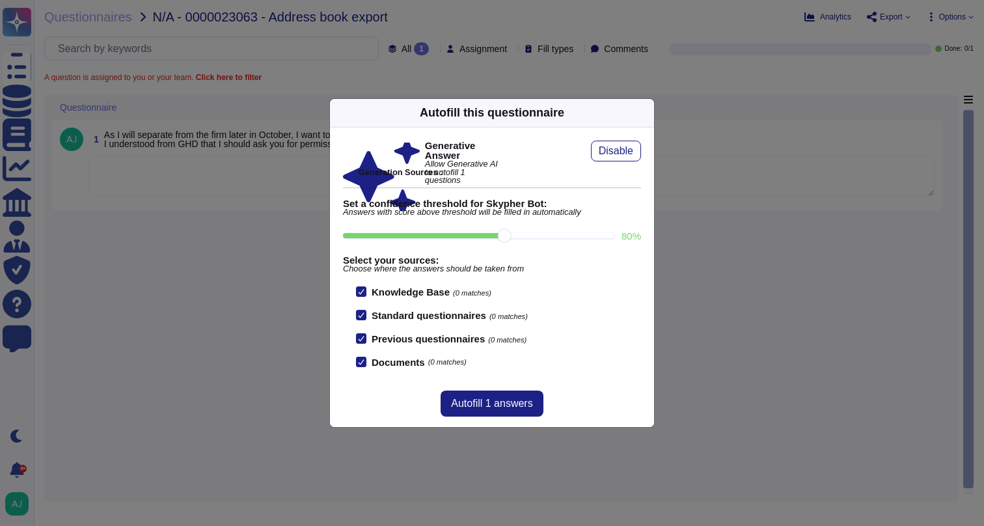
click at [286, 344] on div "Autofill this questionnaire Generative Answer Allow Generative AI to autofill 1…" at bounding box center [492, 263] width 984 height 526
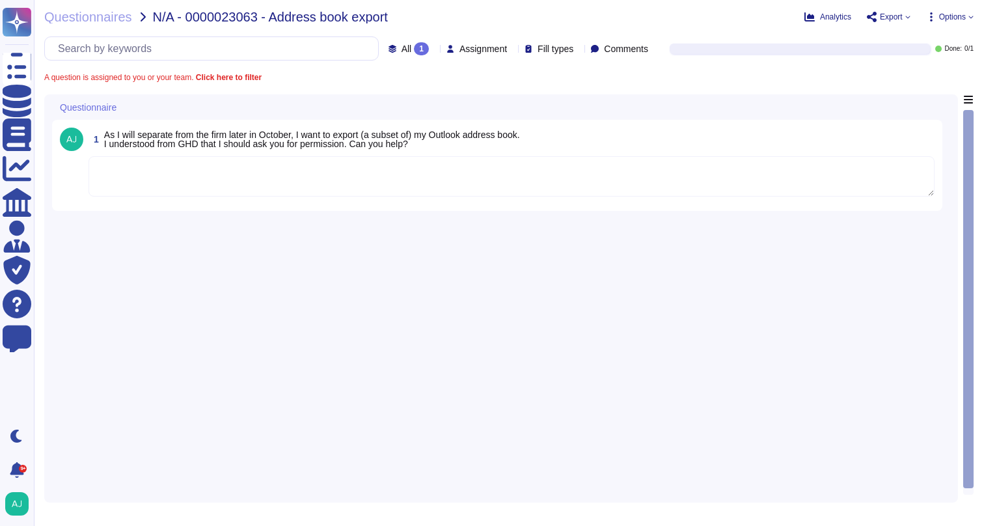
click at [361, 180] on textarea at bounding box center [512, 176] width 846 height 40
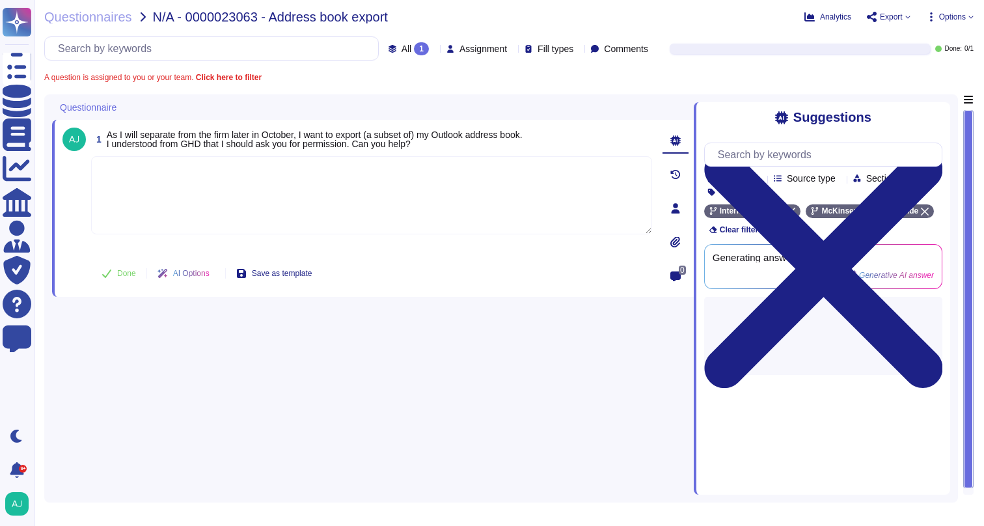
paste textarea "The import-export button is disabled in the Outlook client; this is so to preve…"
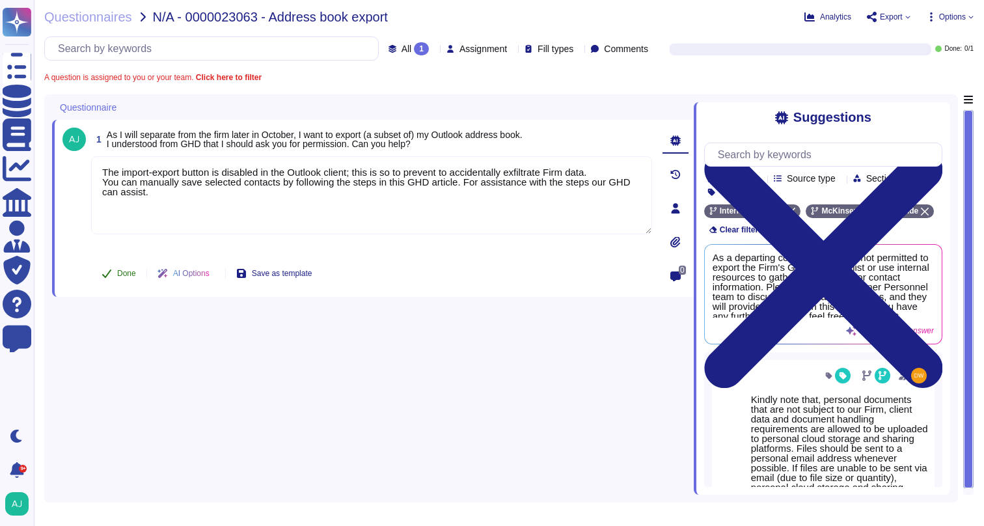
type textarea "The import-export button is disabled in the Outlook client; this is so to preve…"
click at [119, 273] on span "Done" at bounding box center [126, 274] width 19 height 8
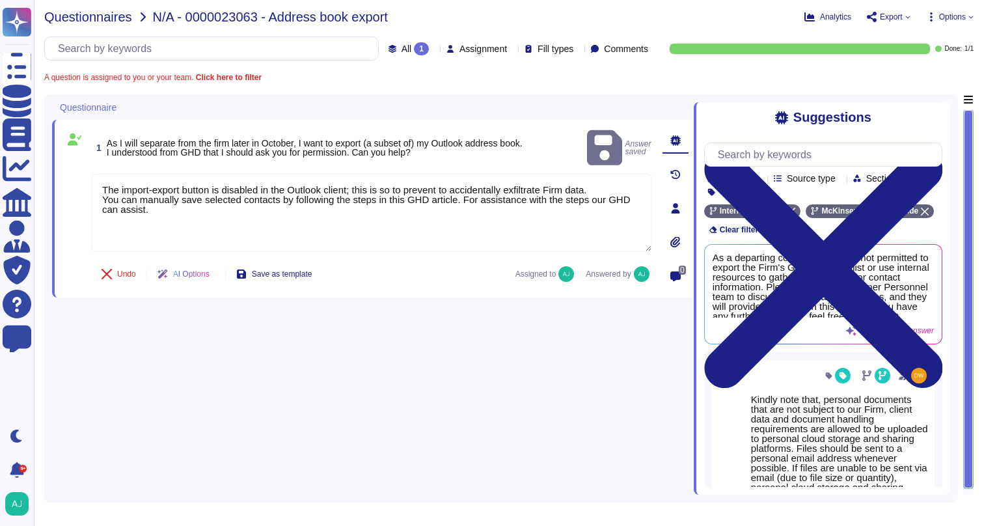
click at [117, 23] on span "Questionnaires" at bounding box center [88, 16] width 88 height 13
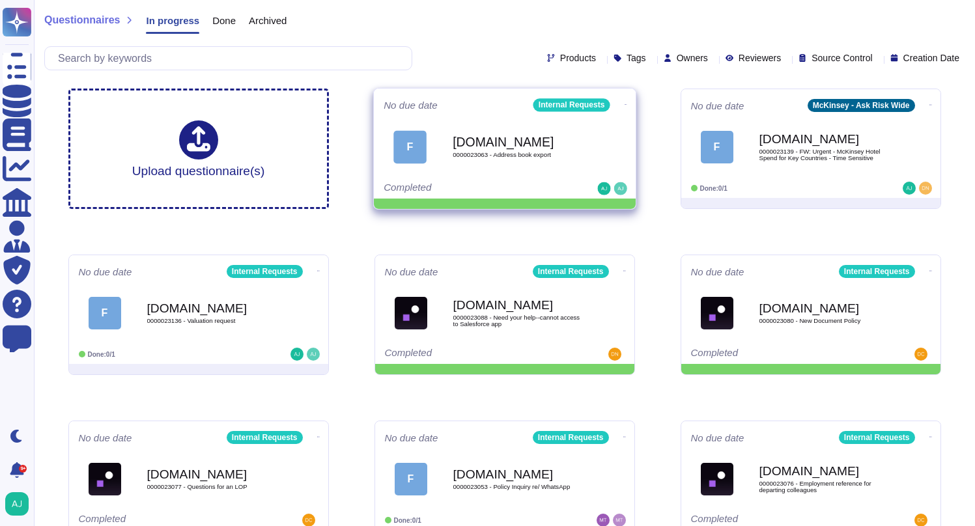
click at [624, 103] on icon at bounding box center [625, 104] width 3 height 3
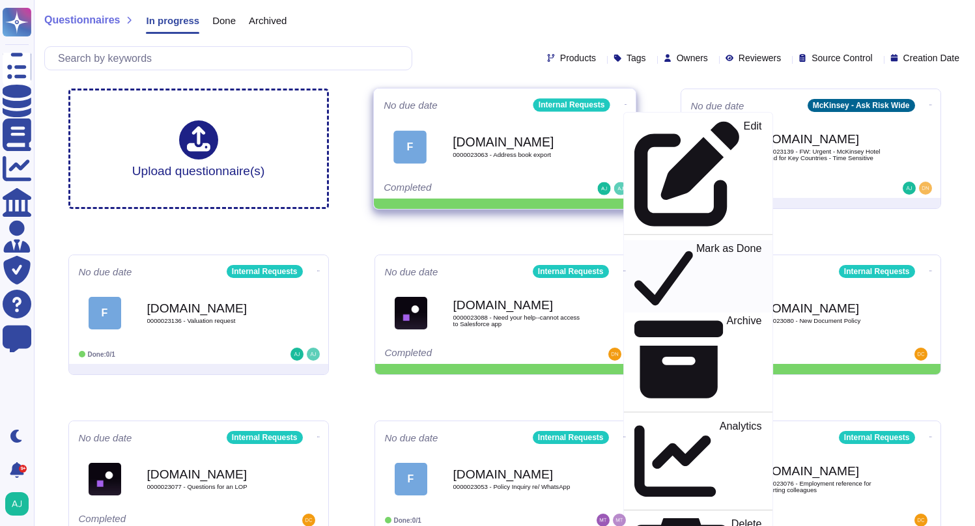
click at [695, 244] on p "Mark as Done" at bounding box center [728, 277] width 66 height 66
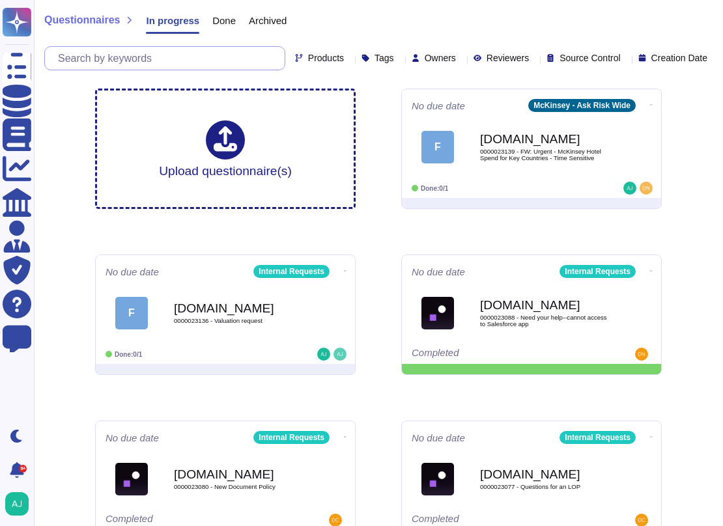
click at [173, 55] on input "text" at bounding box center [167, 58] width 233 height 23
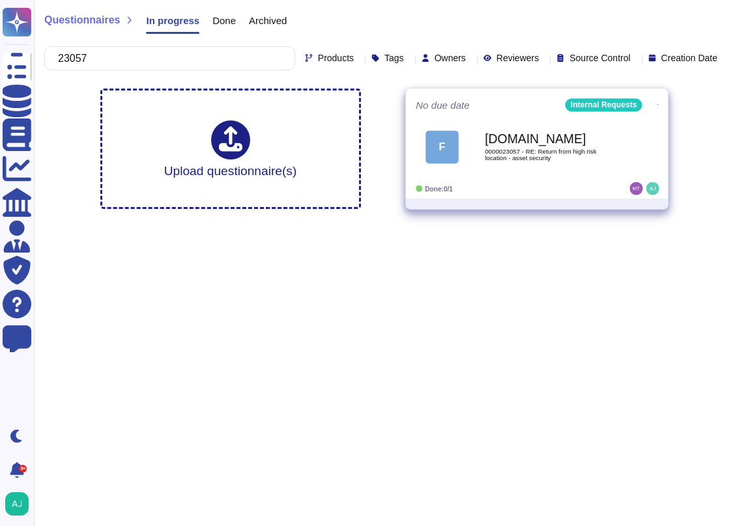
type input "23057"
click at [589, 176] on div "F Force.com 0000023057 - RE: Return from high risk location - asset security" at bounding box center [536, 147] width 242 height 66
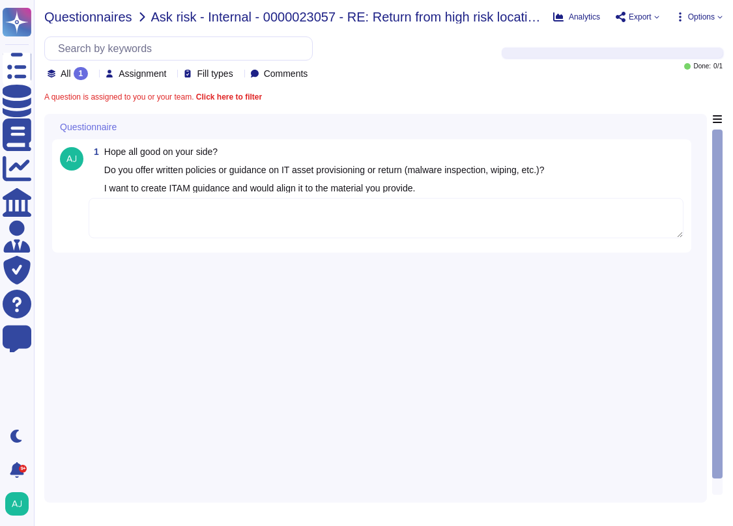
click at [91, 17] on span "Questionnaires" at bounding box center [88, 16] width 88 height 13
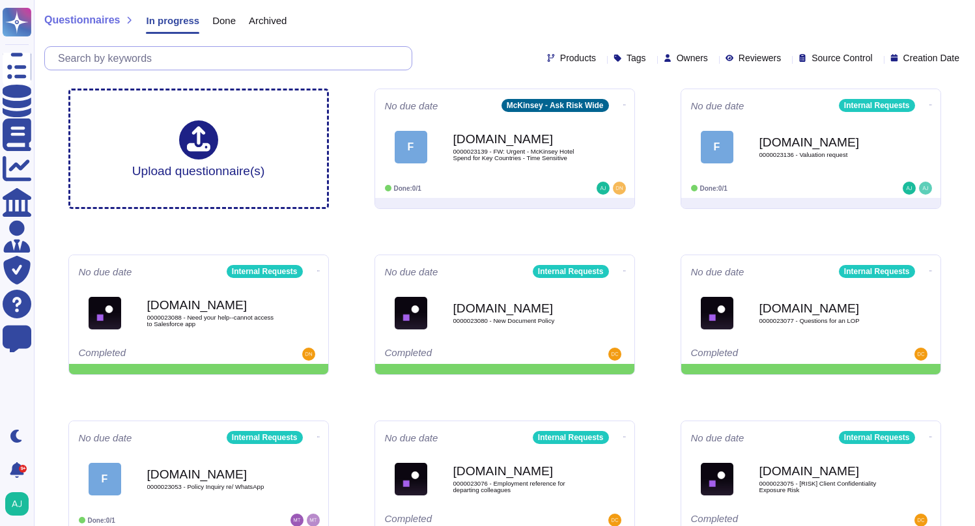
click at [227, 59] on input "text" at bounding box center [231, 58] width 360 height 23
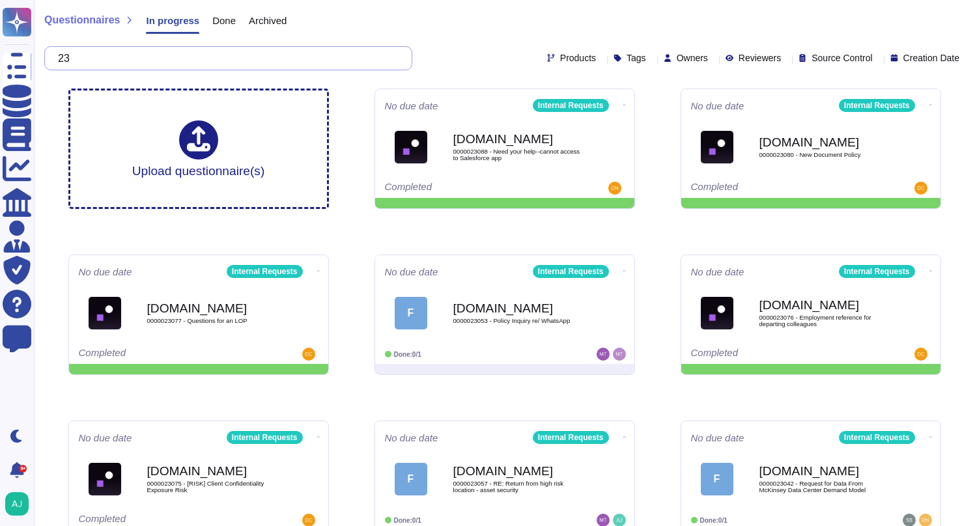
type input "2"
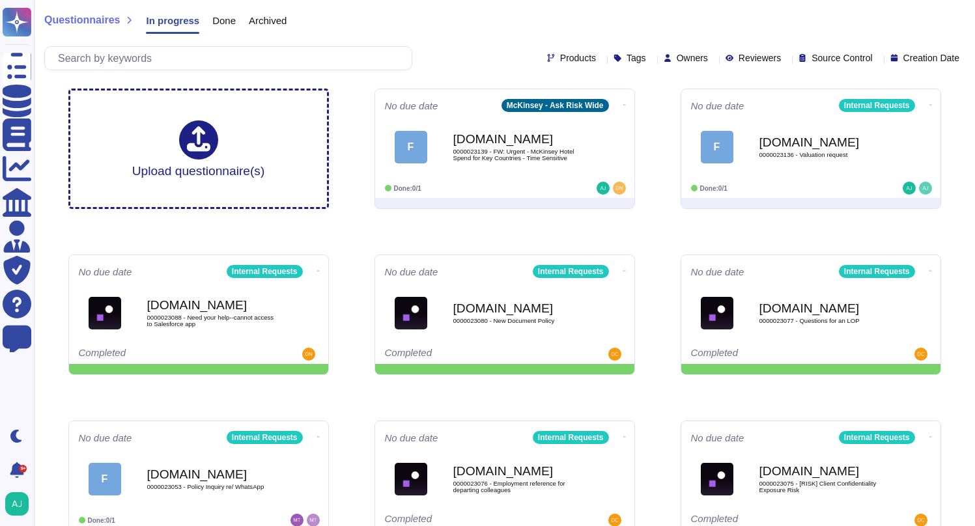
click at [419, 10] on div "Questionnaires In progress Done Archived" at bounding box center [504, 23] width 920 height 26
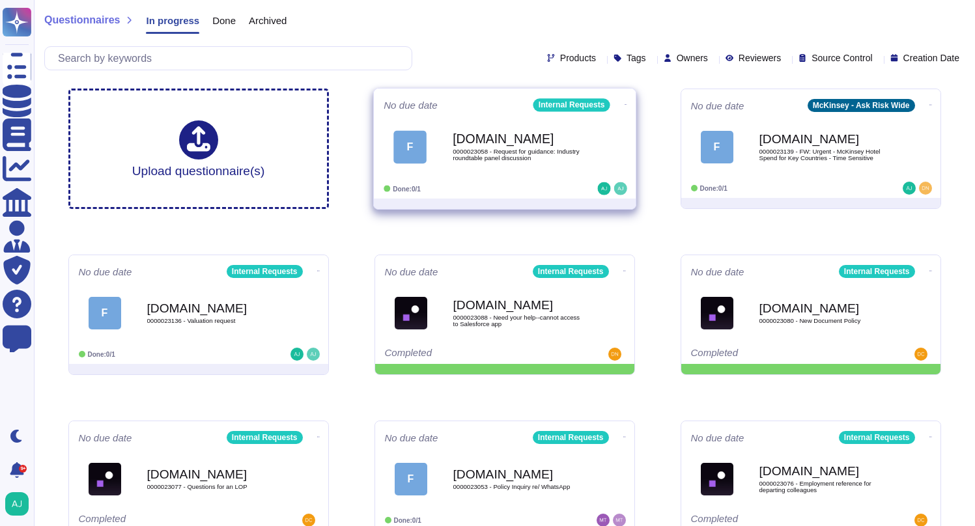
click at [495, 167] on div "Force.com 0000023058 - Request for guidance: Industry roundtable panel discussi…" at bounding box center [519, 146] width 132 height 53
